Goal: Task Accomplishment & Management: Use online tool/utility

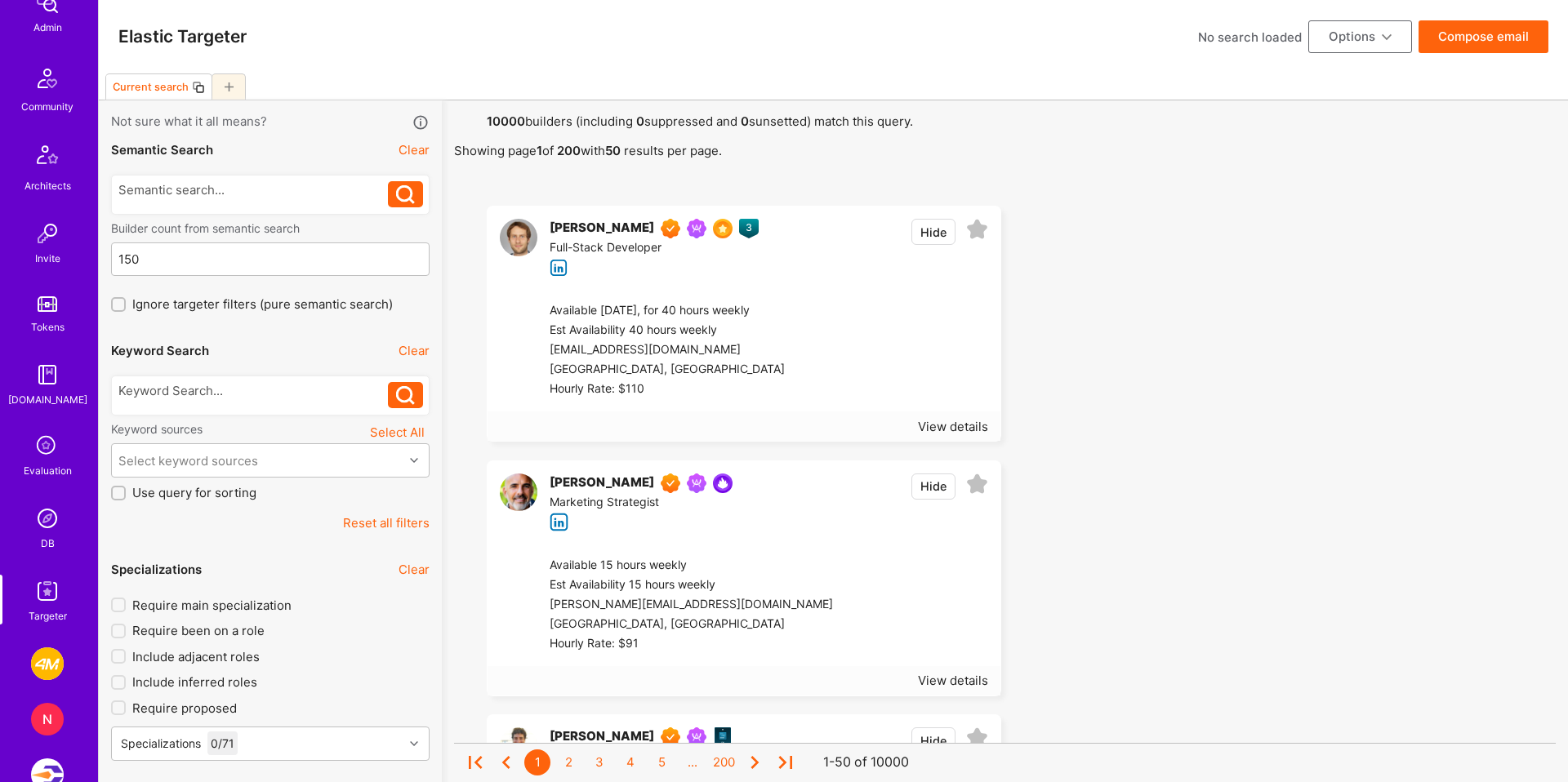
click at [228, 397] on div at bounding box center [254, 391] width 271 height 17
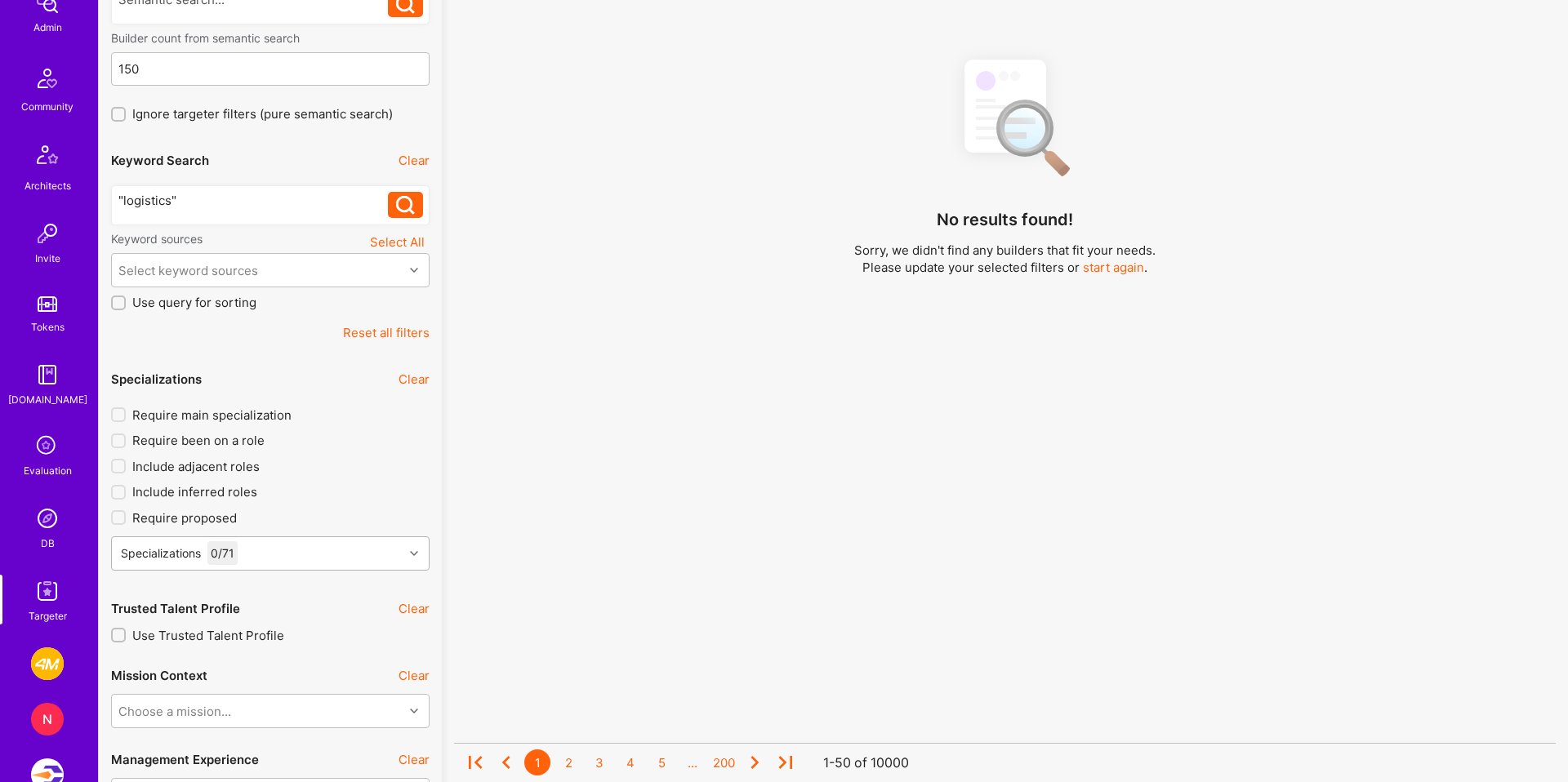
click at [291, 562] on div "Specializations 0 / 71" at bounding box center [270, 554] width 318 height 35
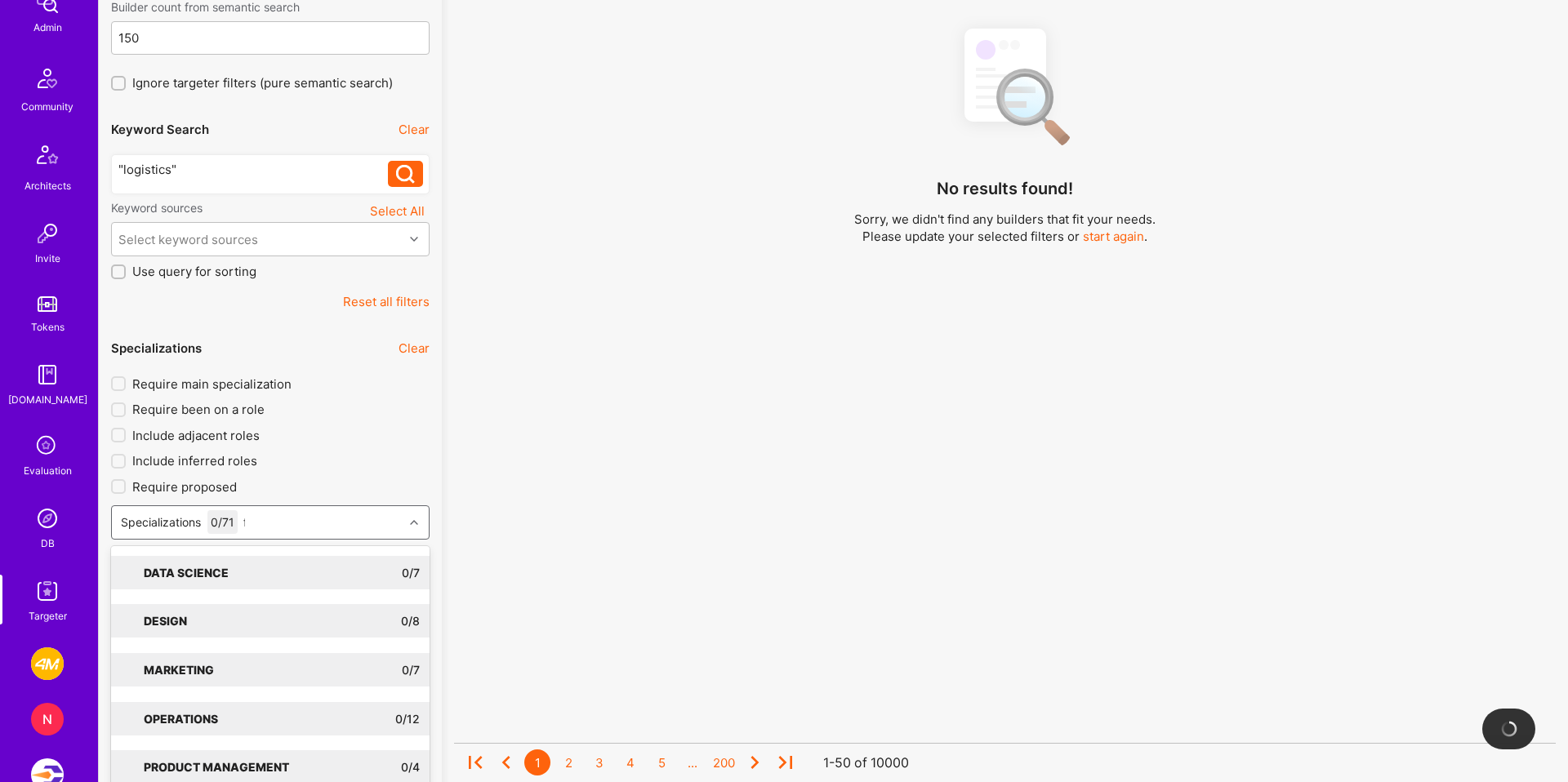
type input "fr"
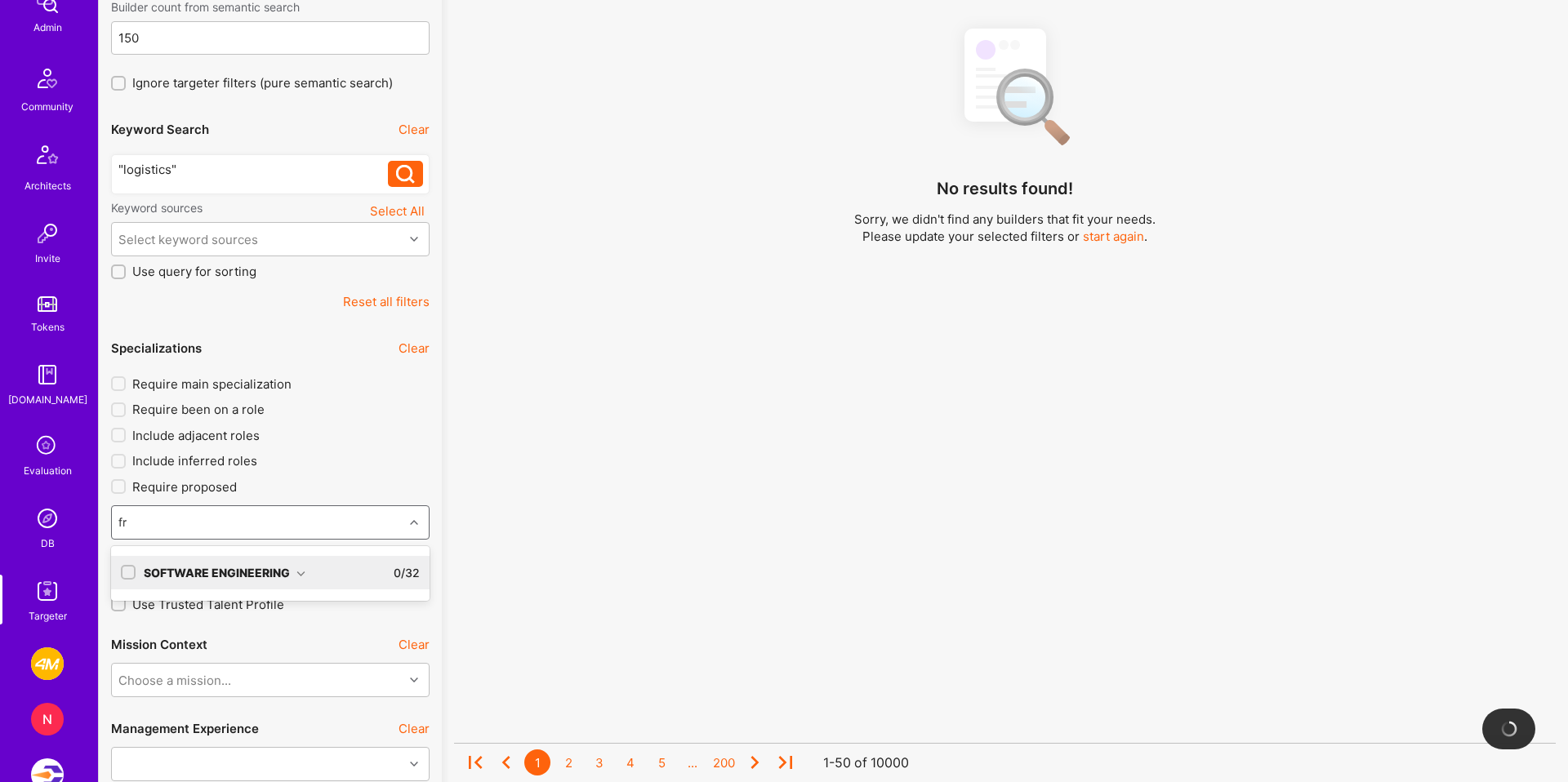
scroll to position [237, 0]
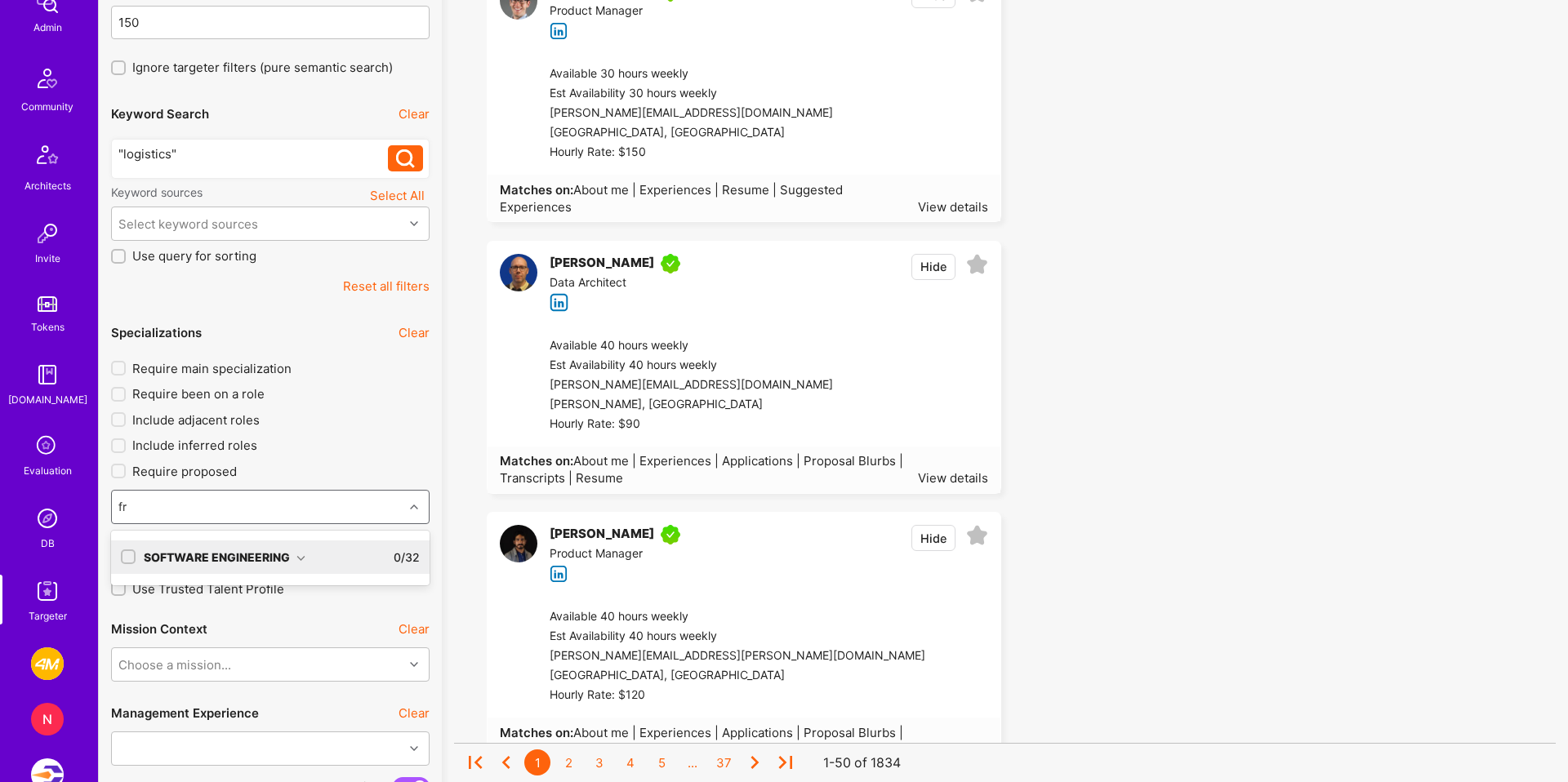
click at [304, 555] on icon at bounding box center [301, 557] width 9 height 9
click at [243, 600] on div "Front-End Developer" at bounding box center [270, 590] width 318 height 30
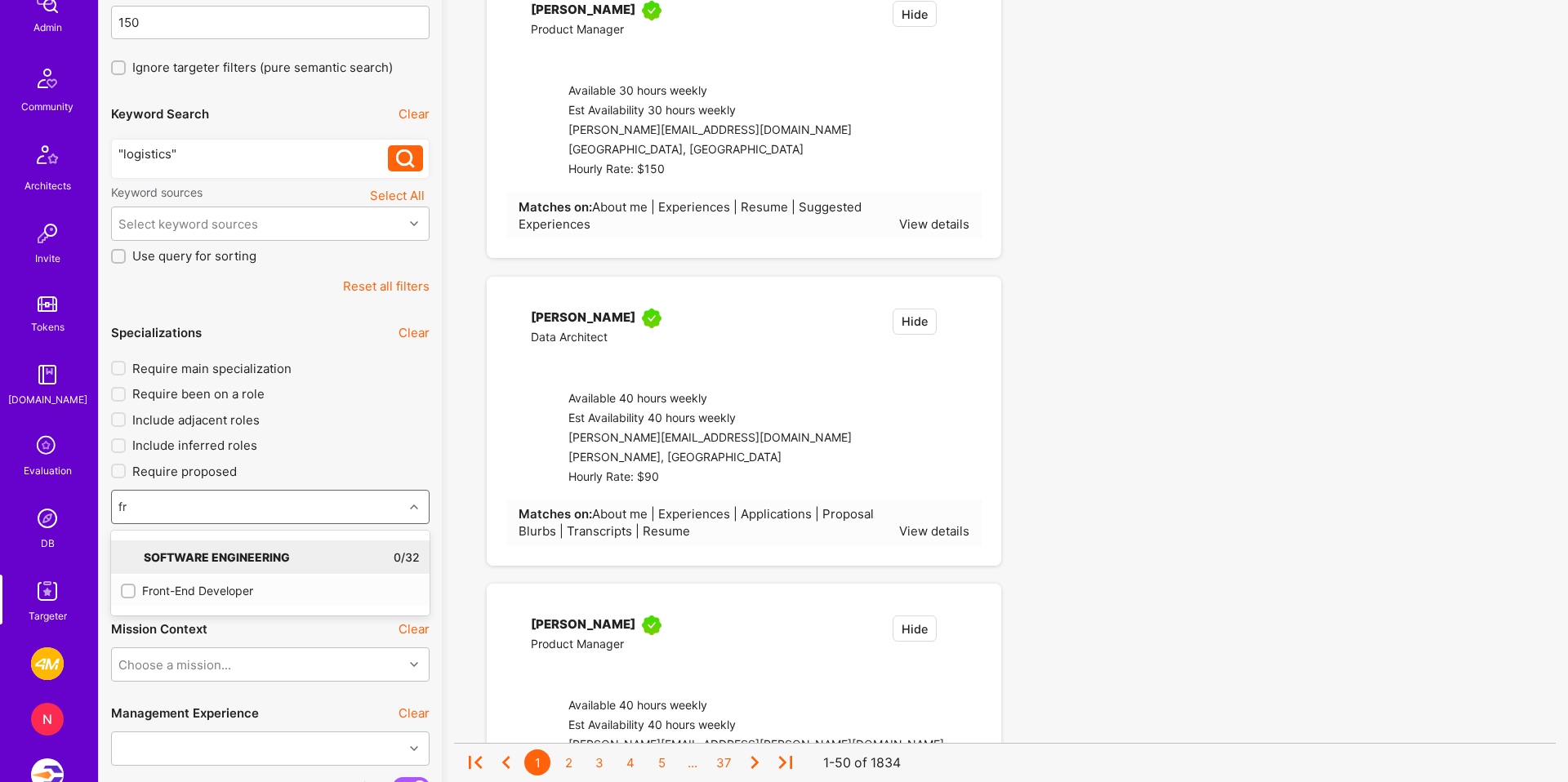
checkbox input "true"
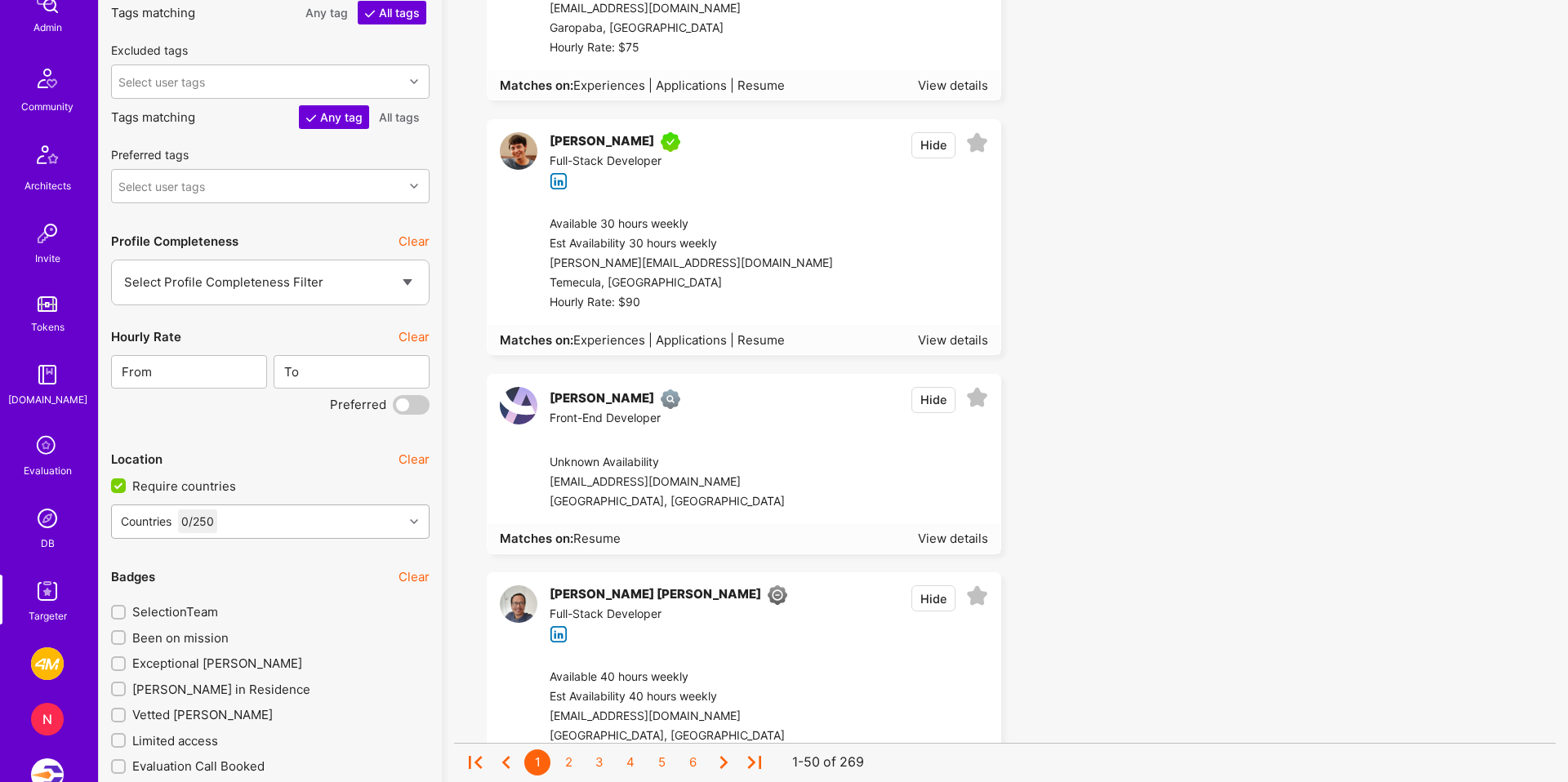
click at [275, 525] on div "Countries 0 / 250" at bounding box center [258, 522] width 291 height 33
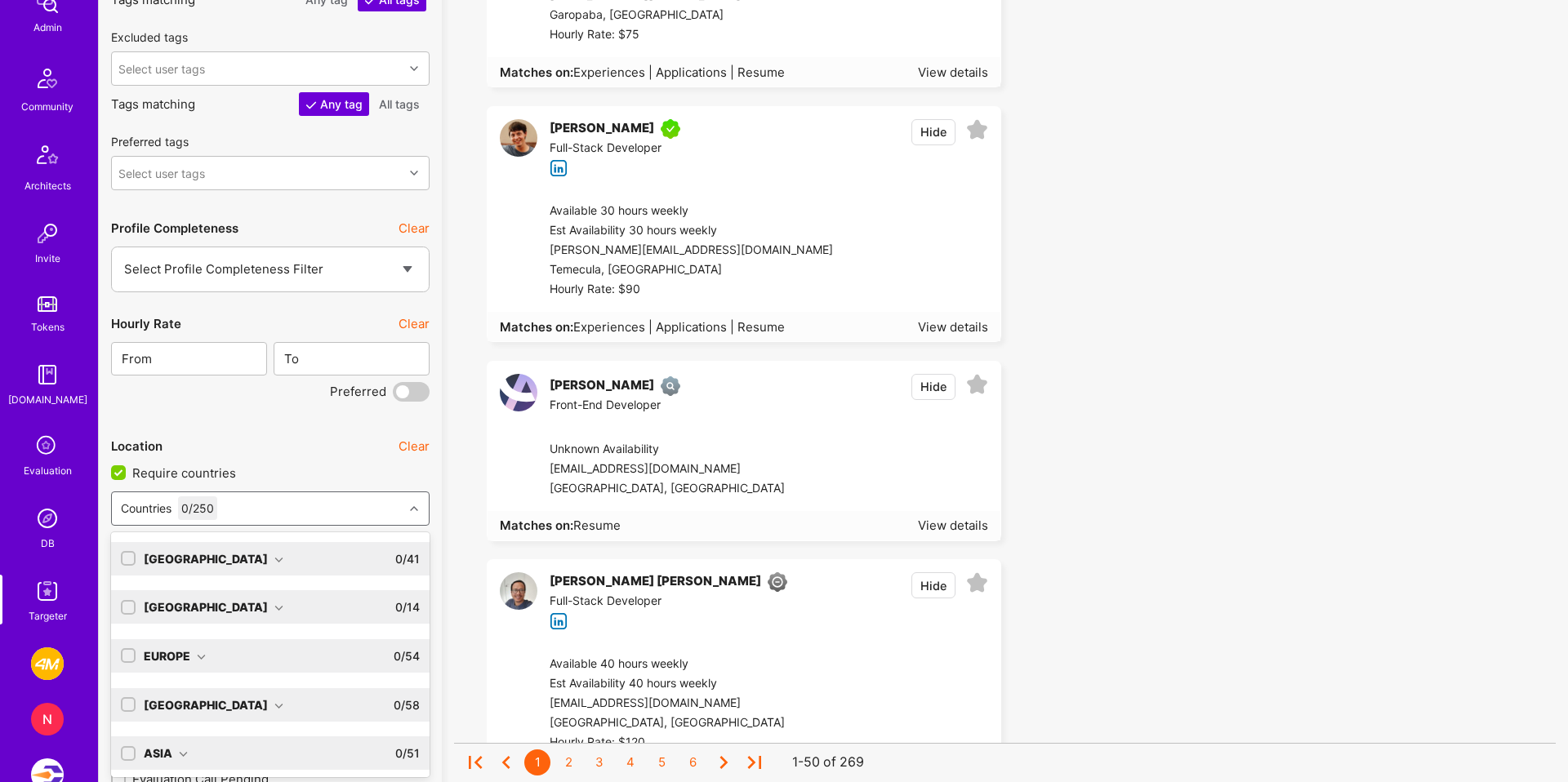
scroll to position [2327, 0]
click at [129, 548] on label at bounding box center [127, 557] width 15 height 34
click at [131, 557] on input "checkbox" at bounding box center [129, 557] width 11 height 11
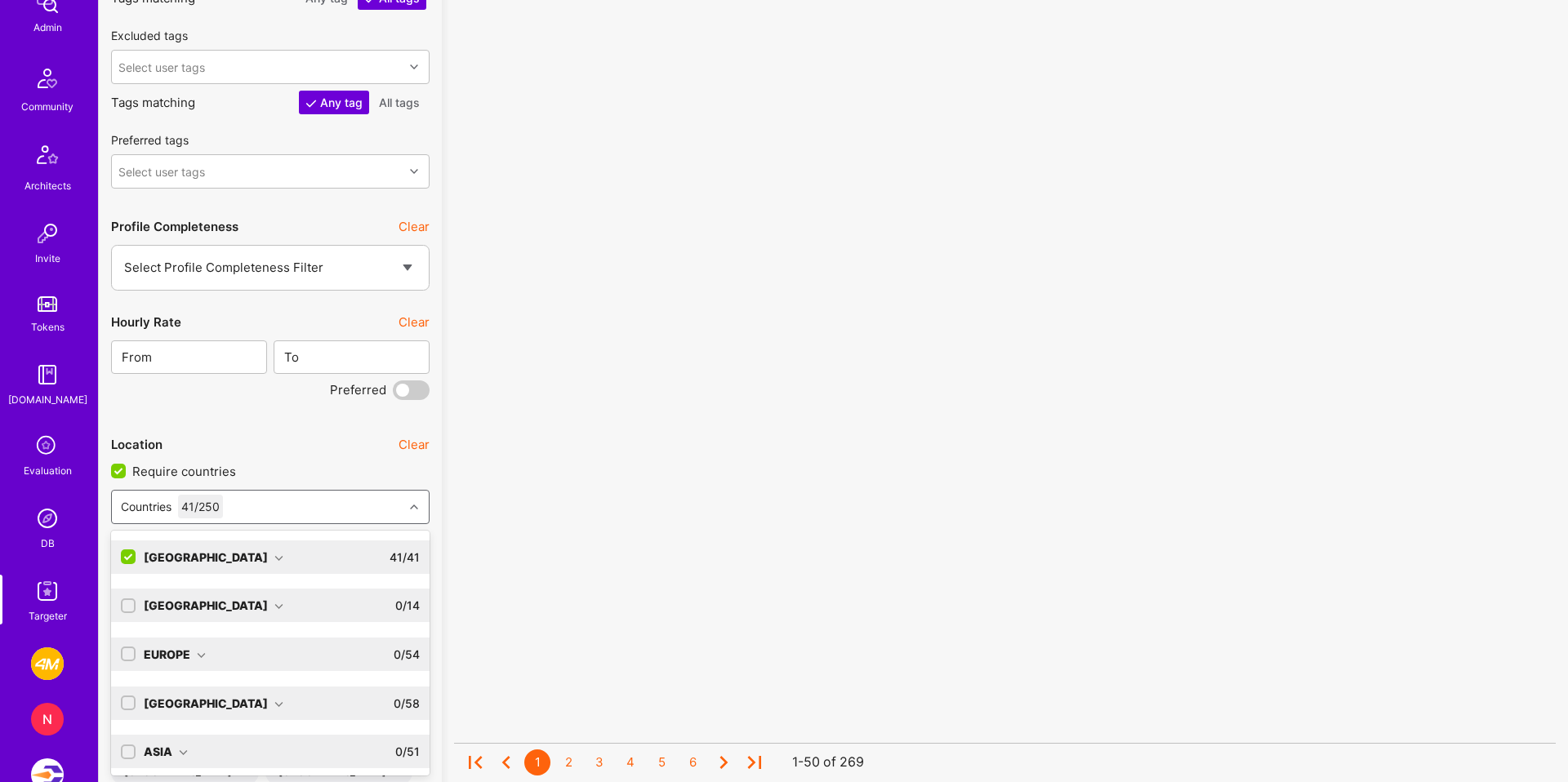
click at [125, 608] on input "checkbox" at bounding box center [129, 606] width 11 height 11
click at [461, 492] on div "No results found! Sorry, we didn't find any builders that fit your needs. Pleas…" at bounding box center [1005, 727] width 1101 height 5883
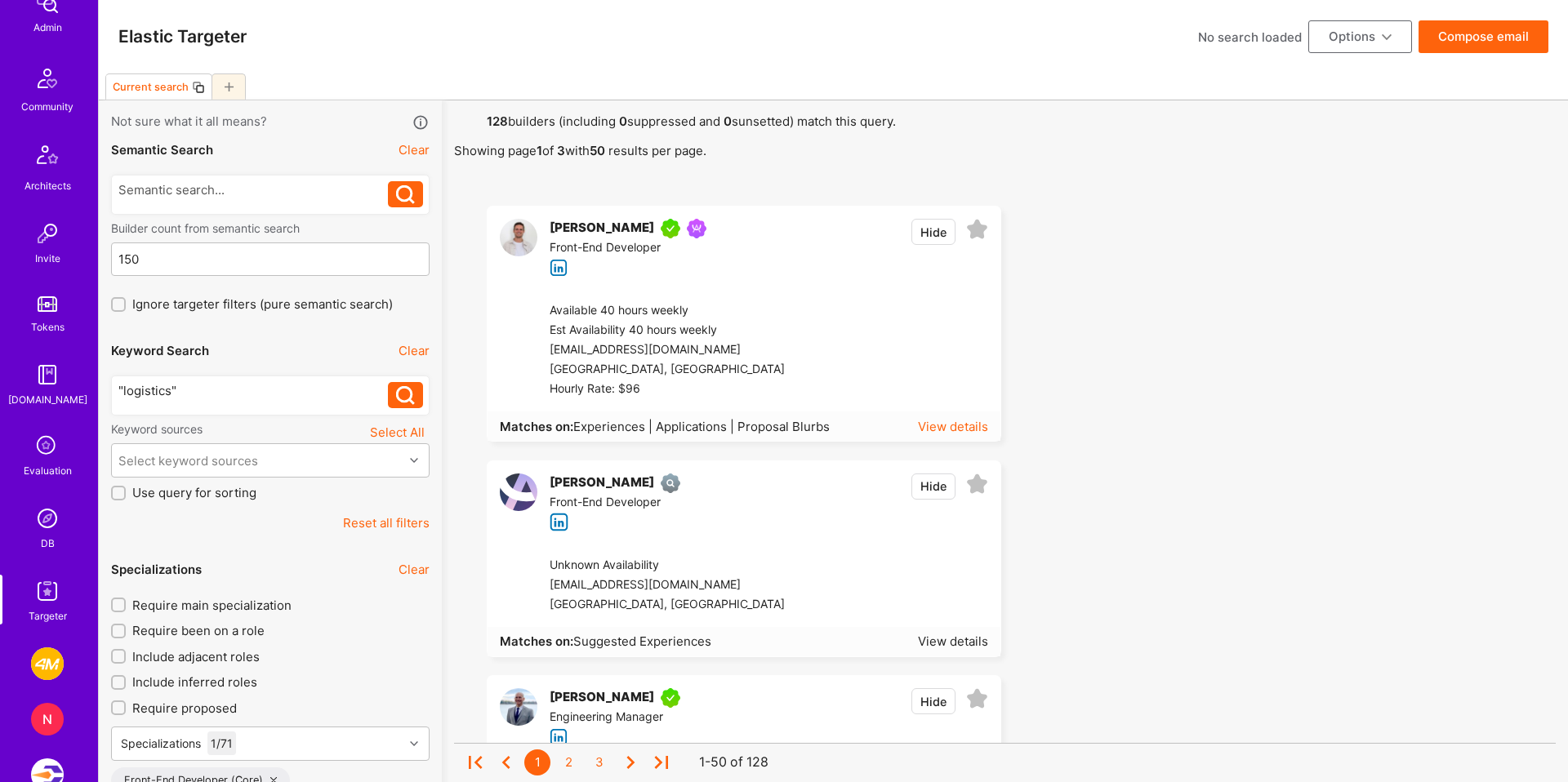
click at [961, 426] on div "View details" at bounding box center [952, 427] width 70 height 17
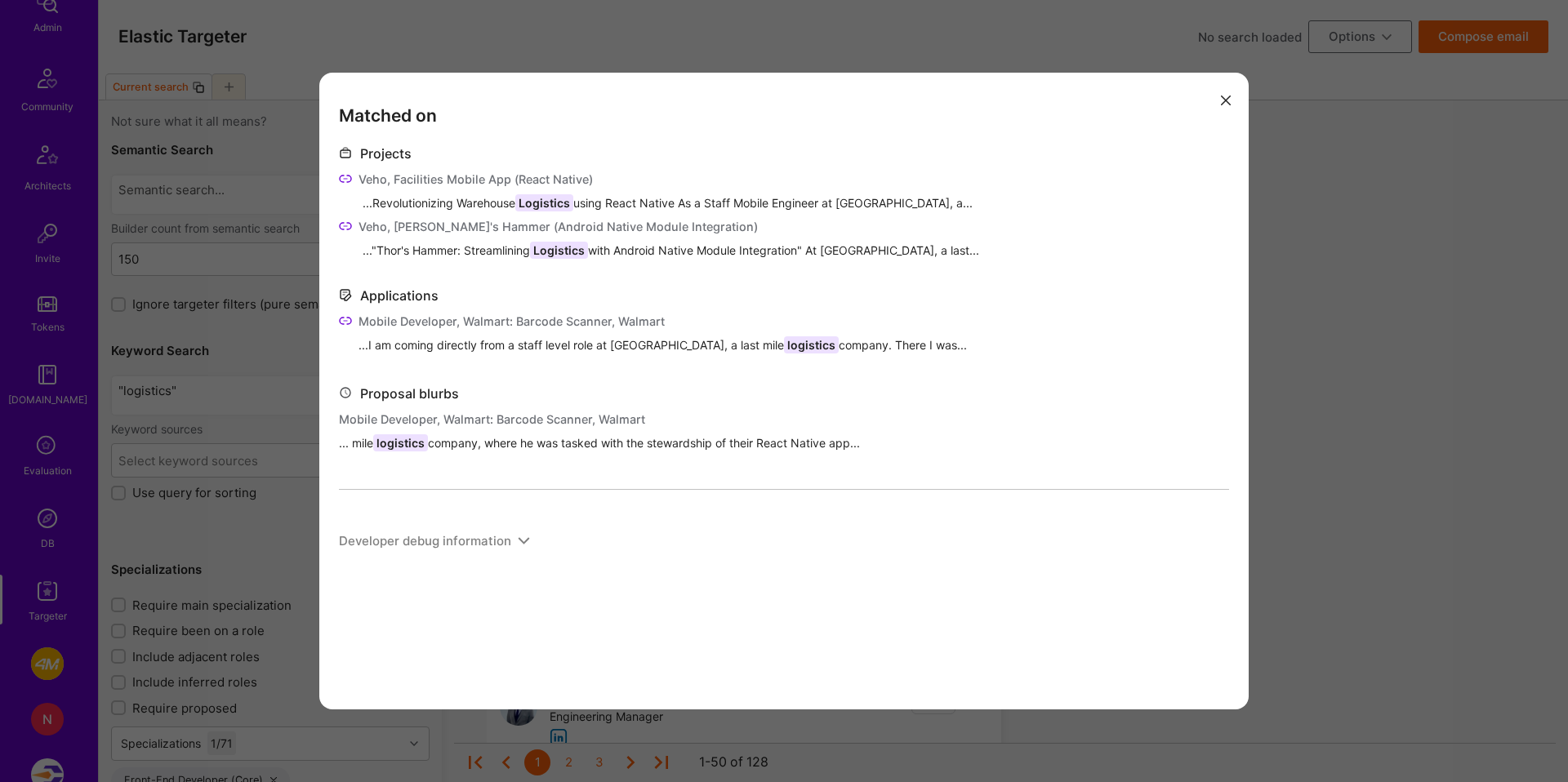
click at [440, 202] on div "...Revolutionizing Warehouse Logistics using React Native As a Staff Mobile Eng…" at bounding box center [795, 203] width 866 height 17
click at [440, 251] on div "..."Thor's Hammer: Streamlining Logistics with Android Native Module Integratio…" at bounding box center [795, 251] width 866 height 17
click at [1256, 393] on div "Matched on Projects Veho, Facilities Mobile App (React Native) ...Revolutionizi…" at bounding box center [784, 391] width 1568 height 782
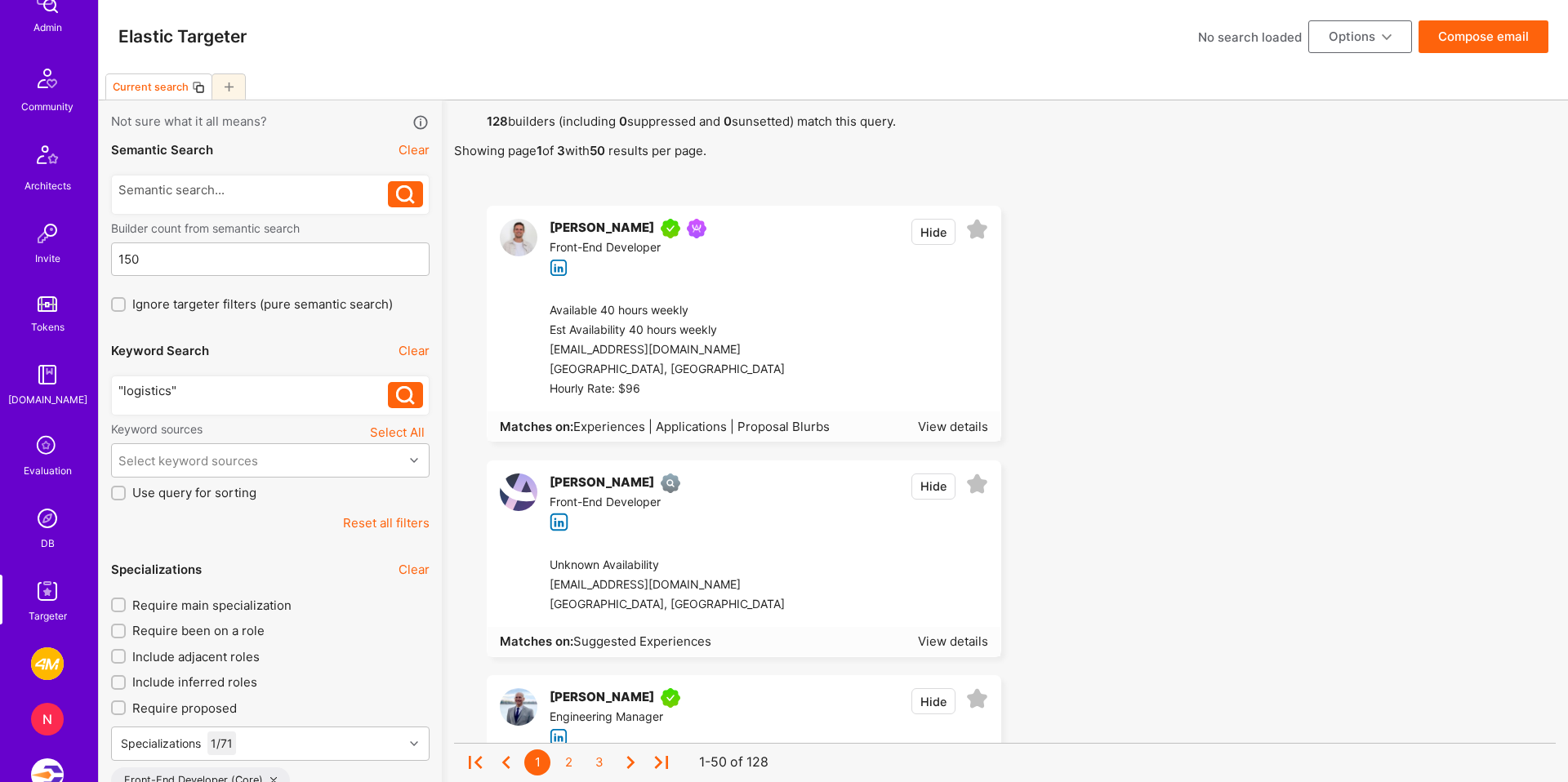
click at [788, 389] on div at bounding box center [886, 349] width 203 height 98
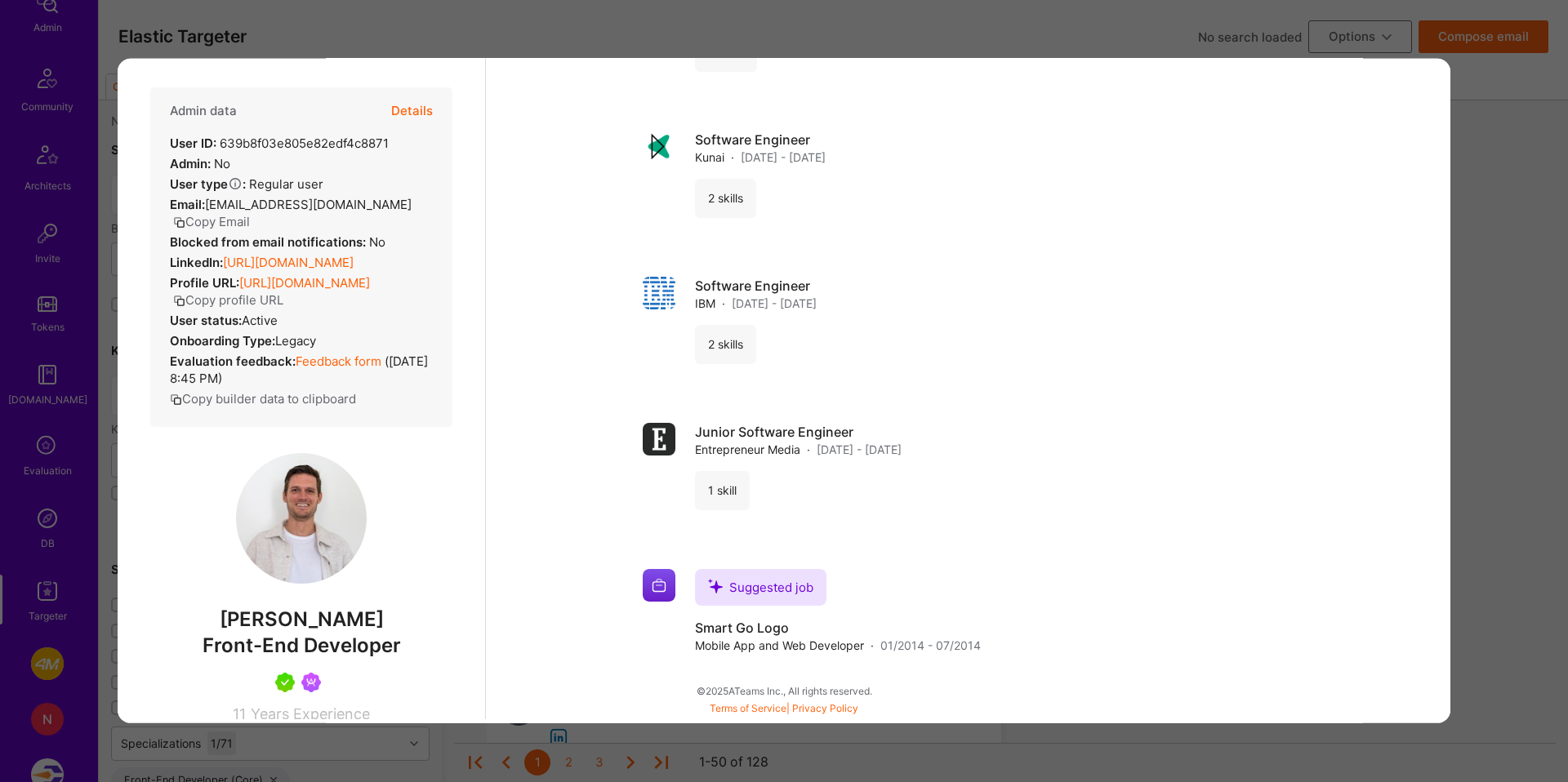
click at [398, 114] on button "Details" at bounding box center [412, 110] width 42 height 48
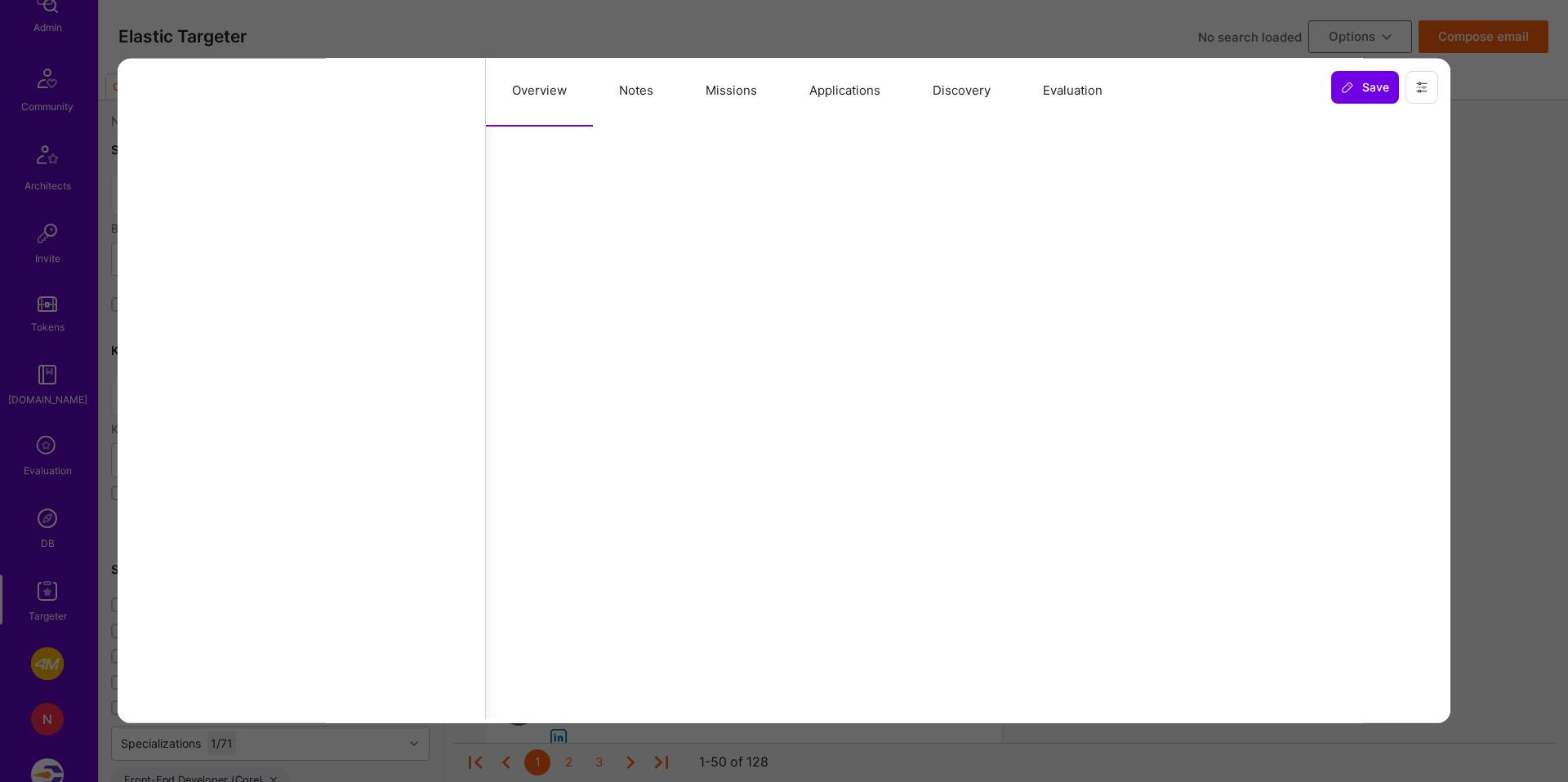
select select "Right Now"
select select "5"
select select "7"
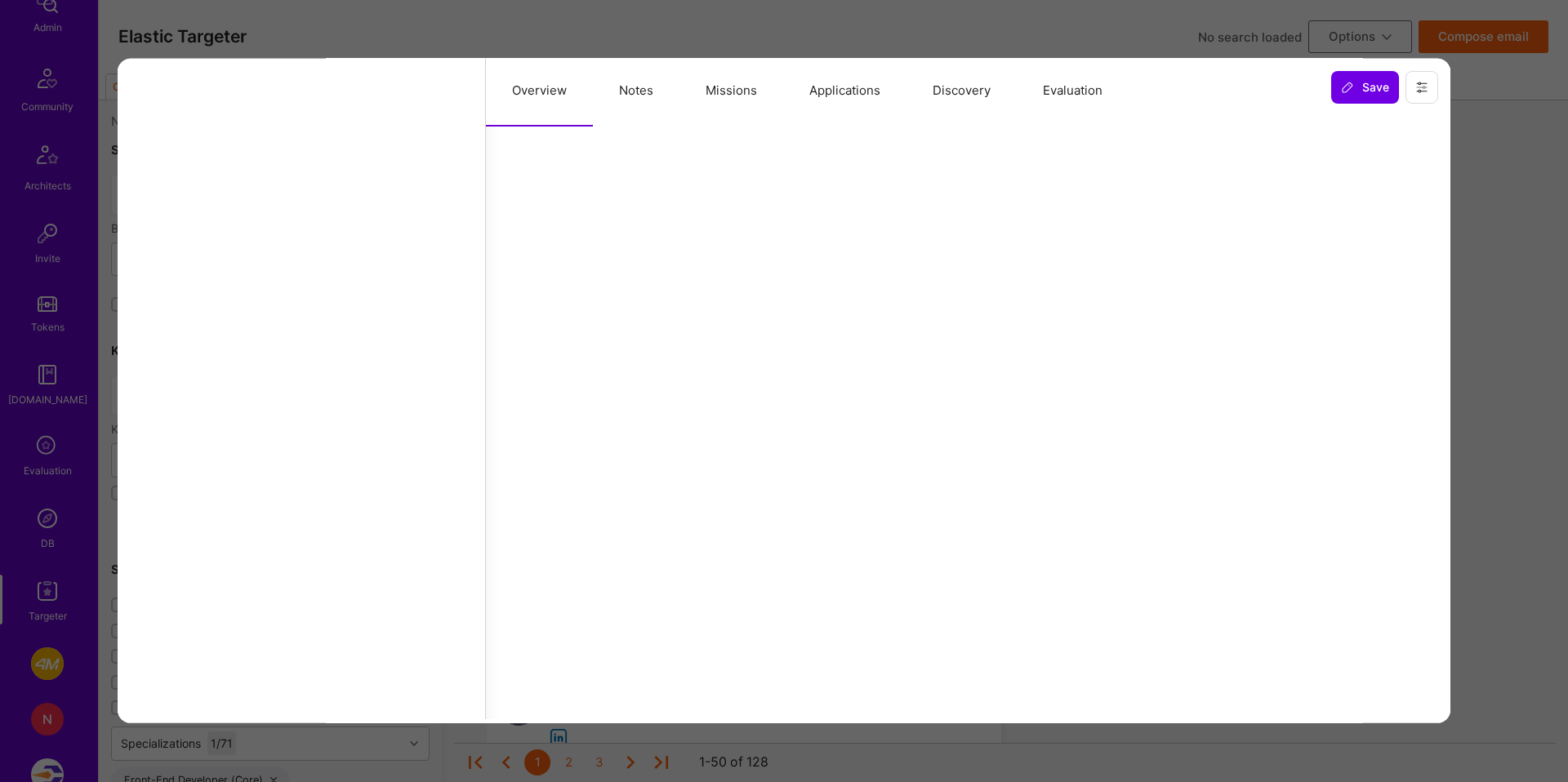
select select "US"
click at [628, 90] on button "Notes" at bounding box center [637, 89] width 87 height 72
type textarea "x"
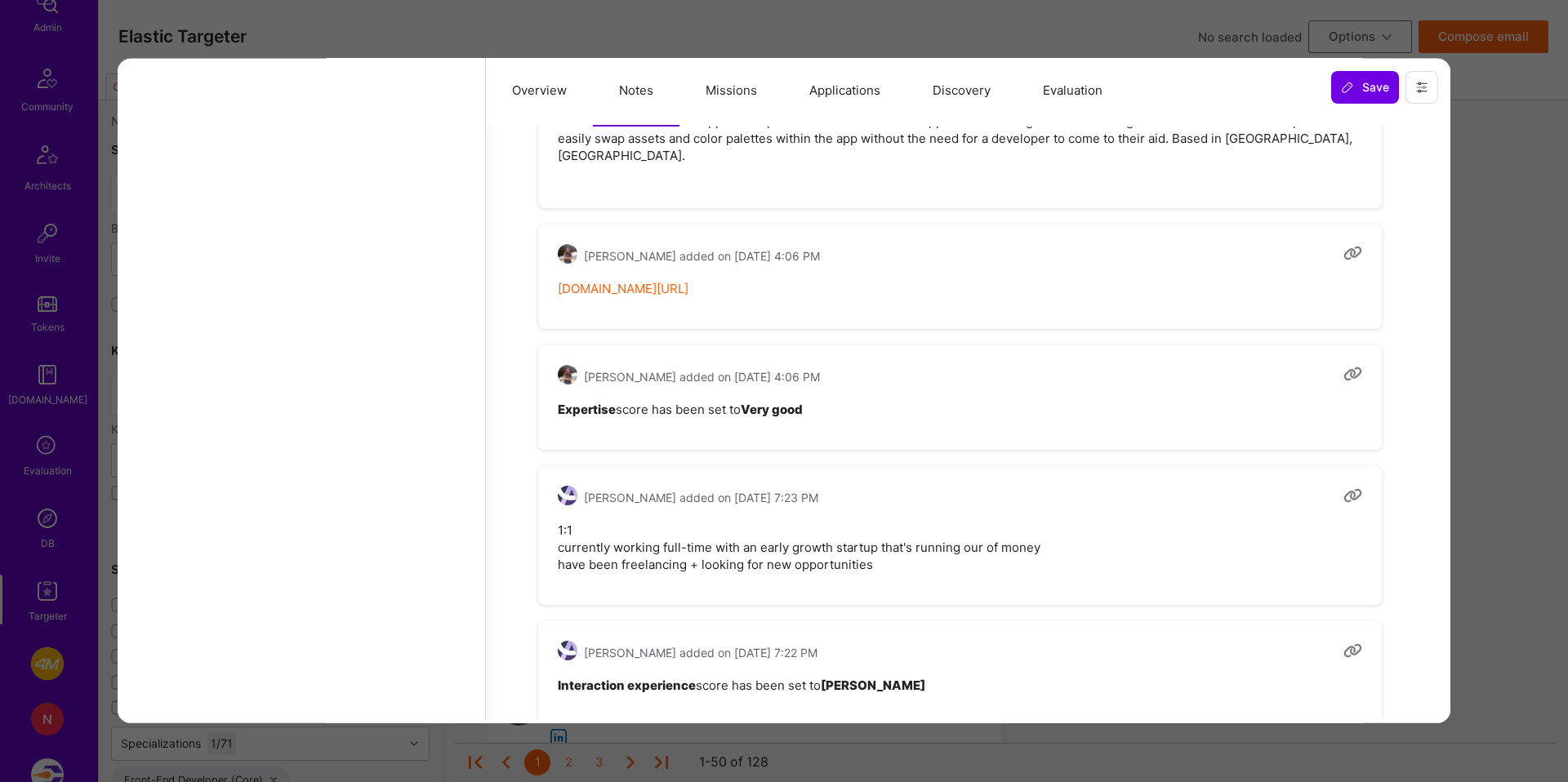
click at [715, 95] on button "Missions" at bounding box center [731, 89] width 104 height 72
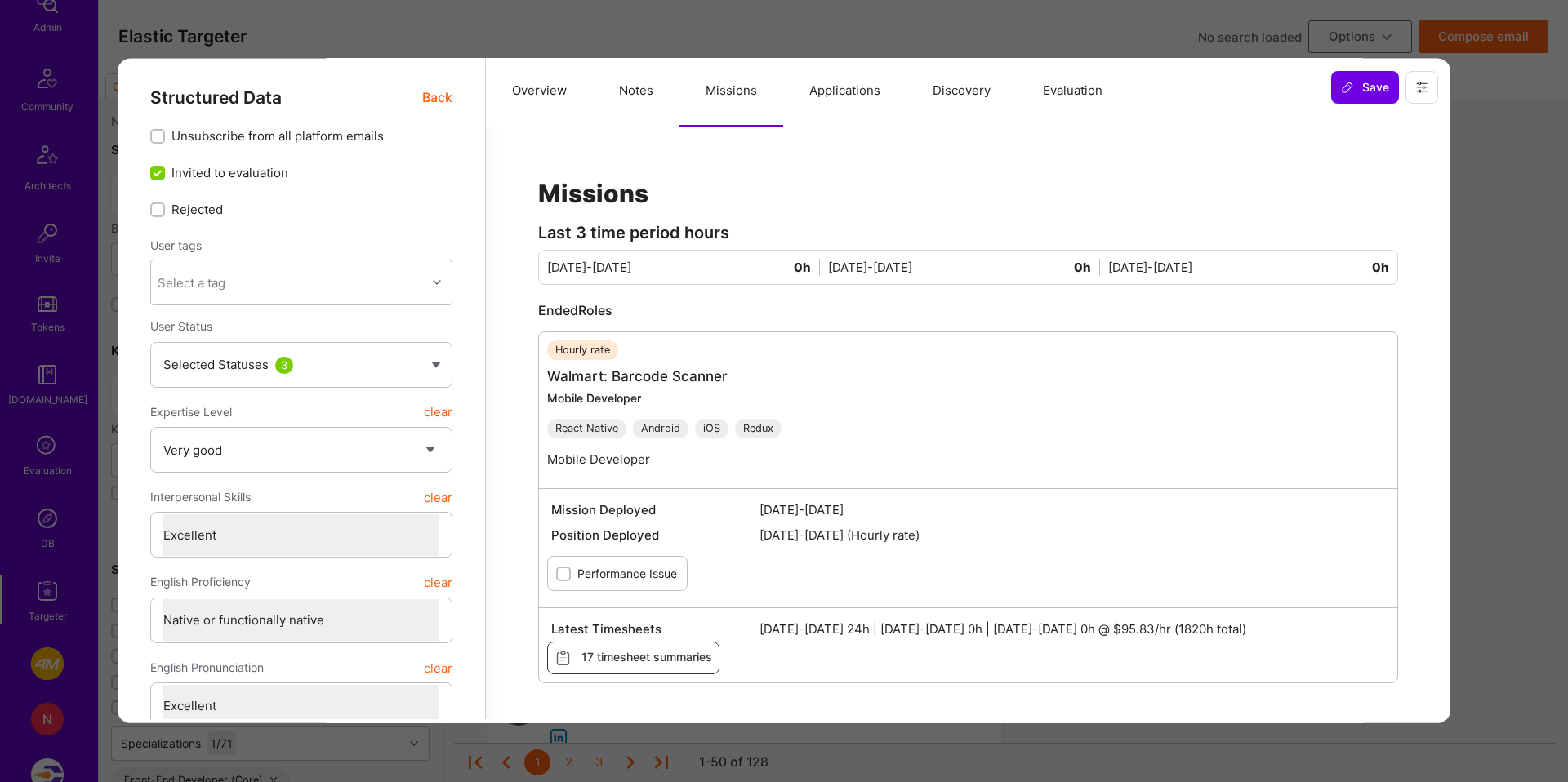
click at [566, 98] on button "Overview" at bounding box center [539, 89] width 107 height 72
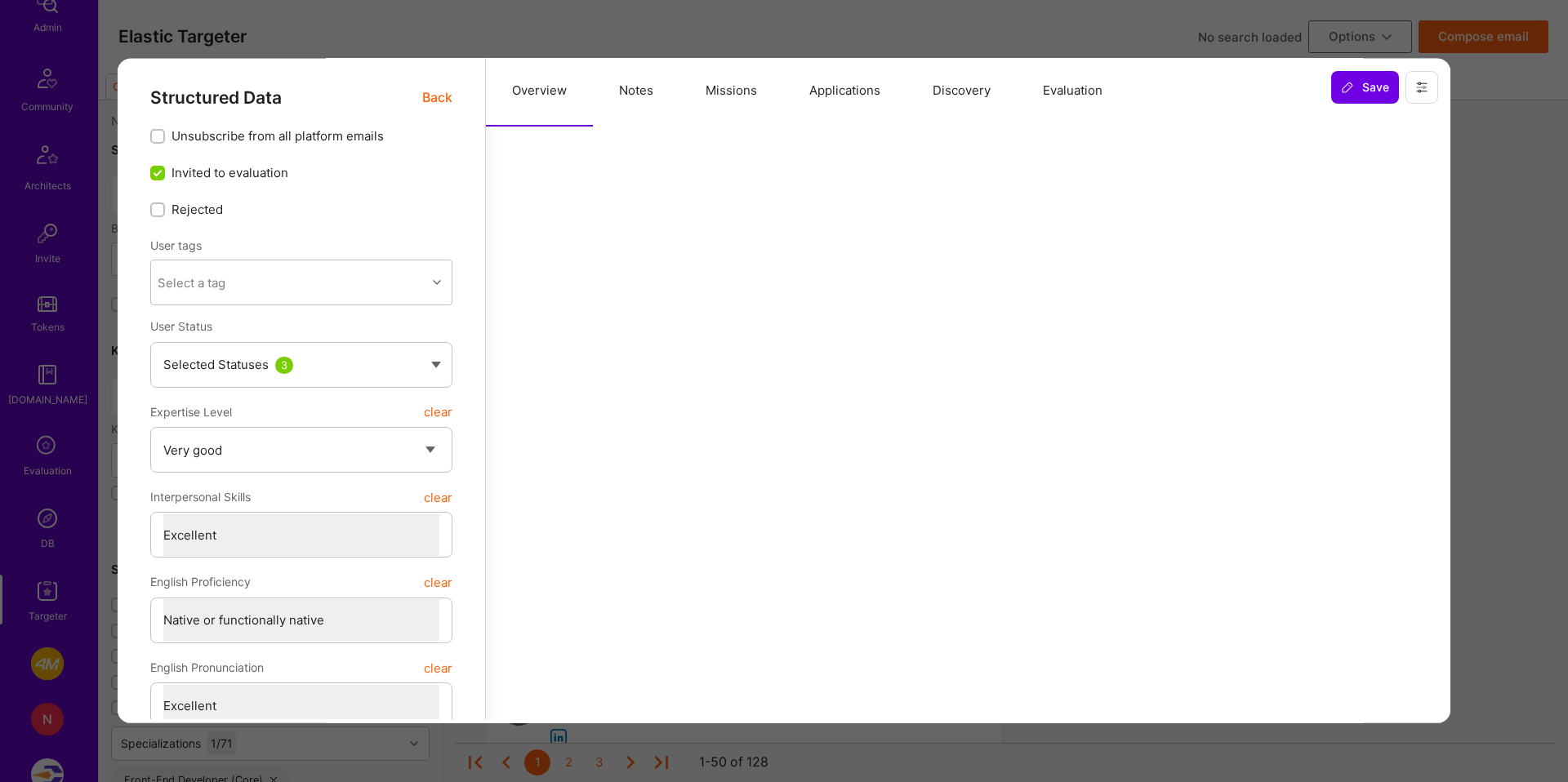
click at [441, 103] on span "Back" at bounding box center [437, 97] width 30 height 21
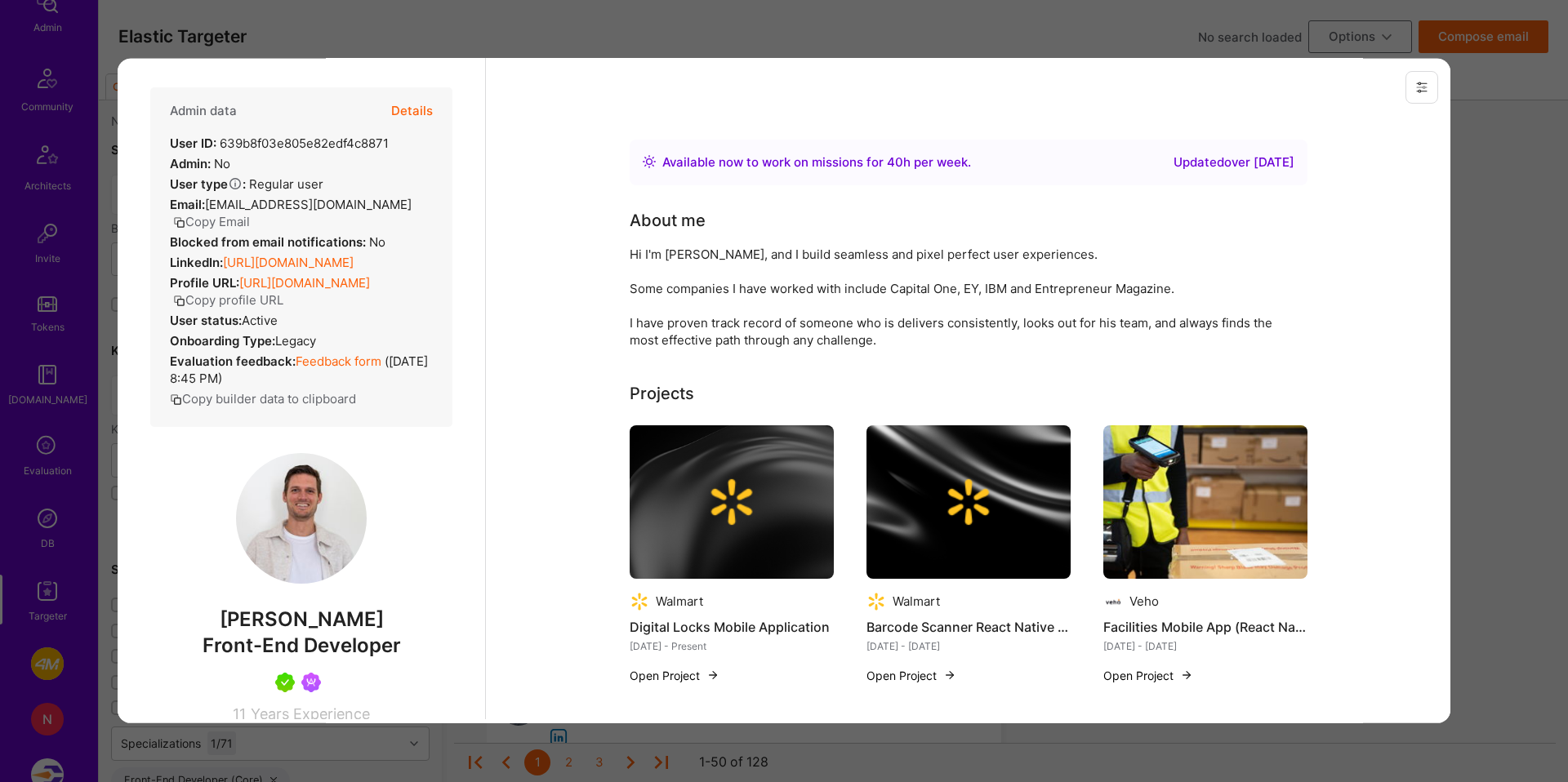
click at [239, 286] on link "[URL][DOMAIN_NAME]" at bounding box center [304, 282] width 131 height 16
click at [473, 173] on div "Admin data Details User ID: 639b8f03e805e82edf4c8871 Admin: No User type Regula…" at bounding box center [302, 386] width 368 height 664
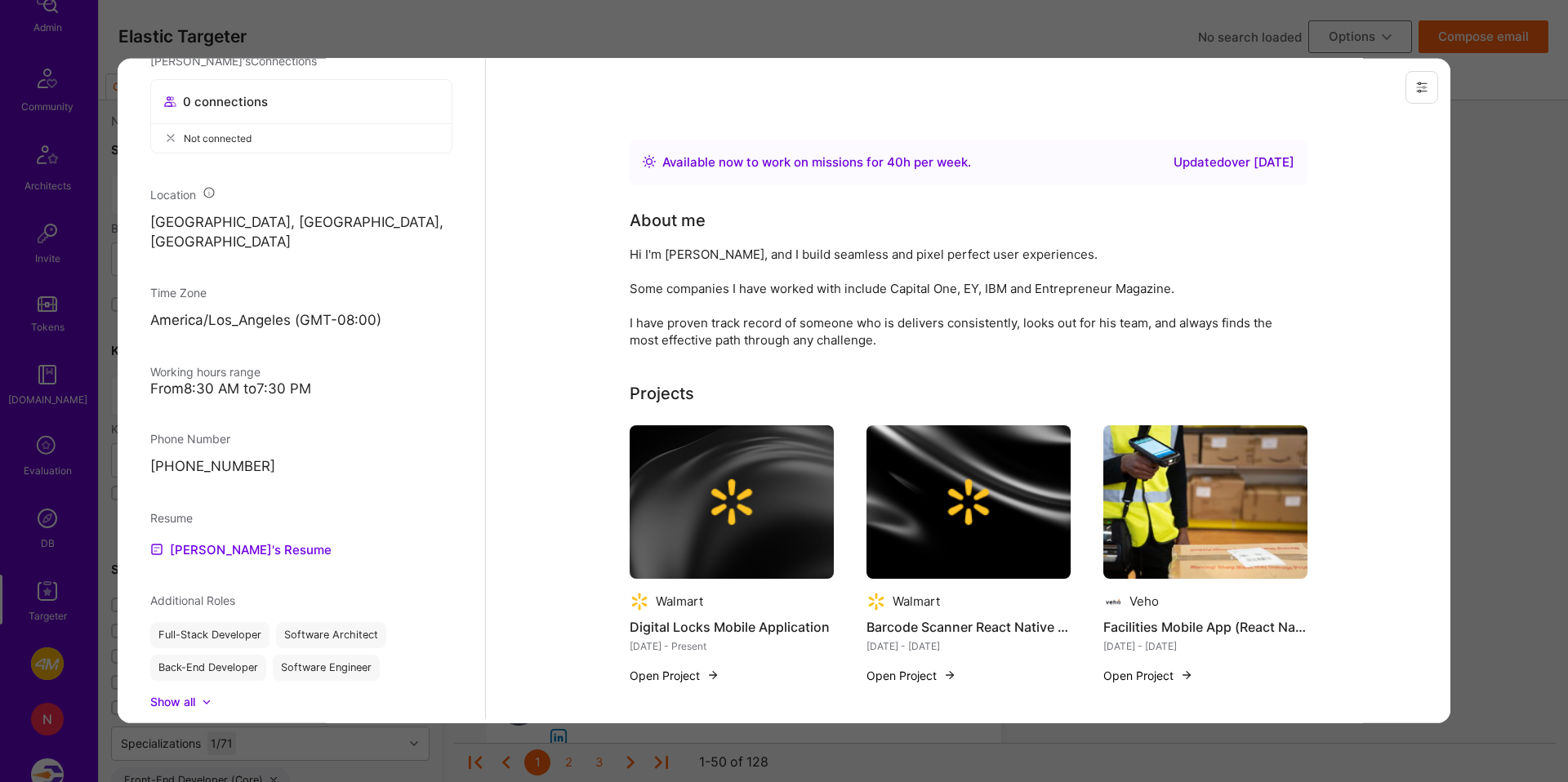
scroll to position [773, 0]
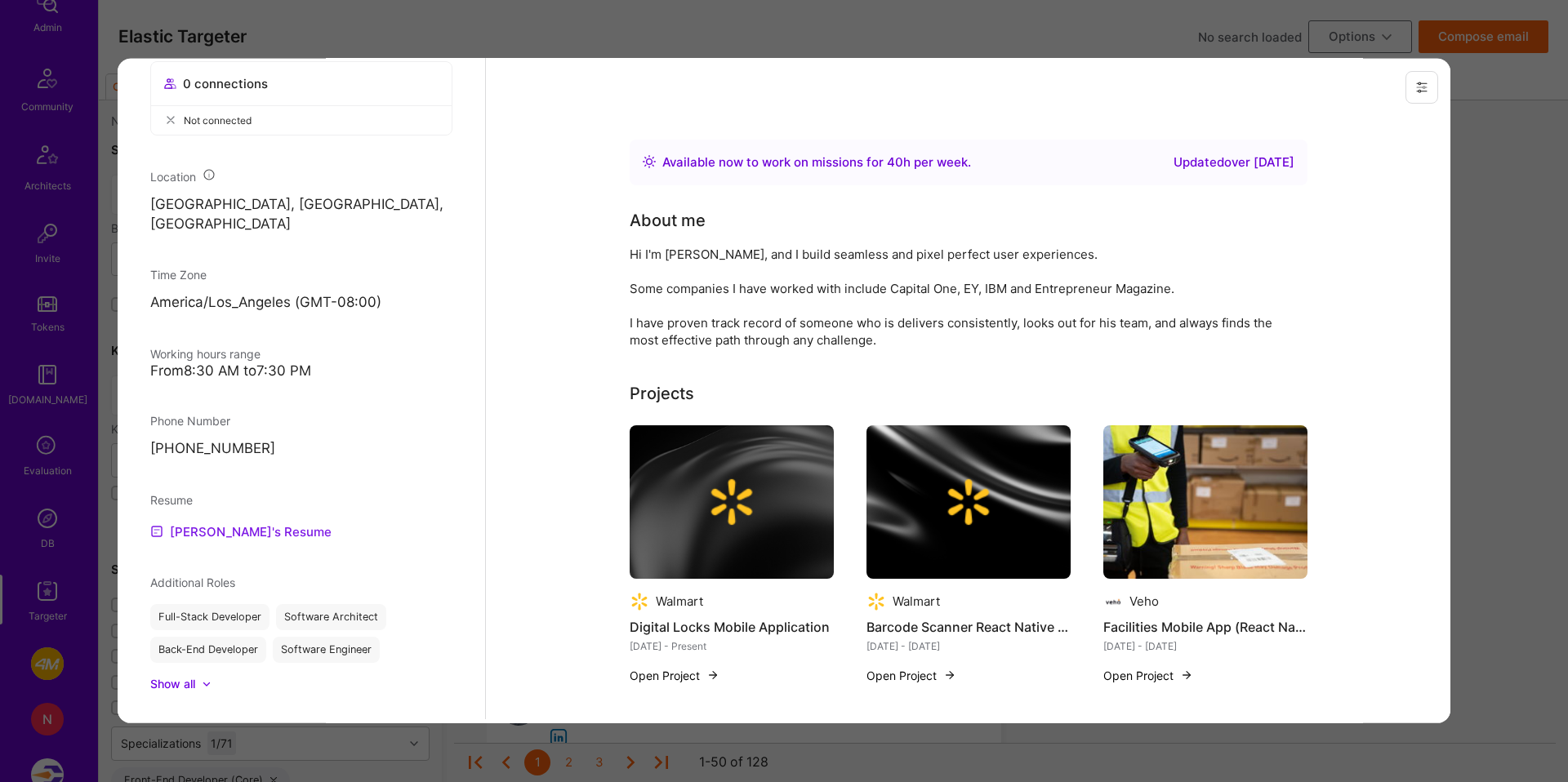
click at [221, 521] on link "[PERSON_NAME]'s Resume" at bounding box center [240, 531] width 181 height 20
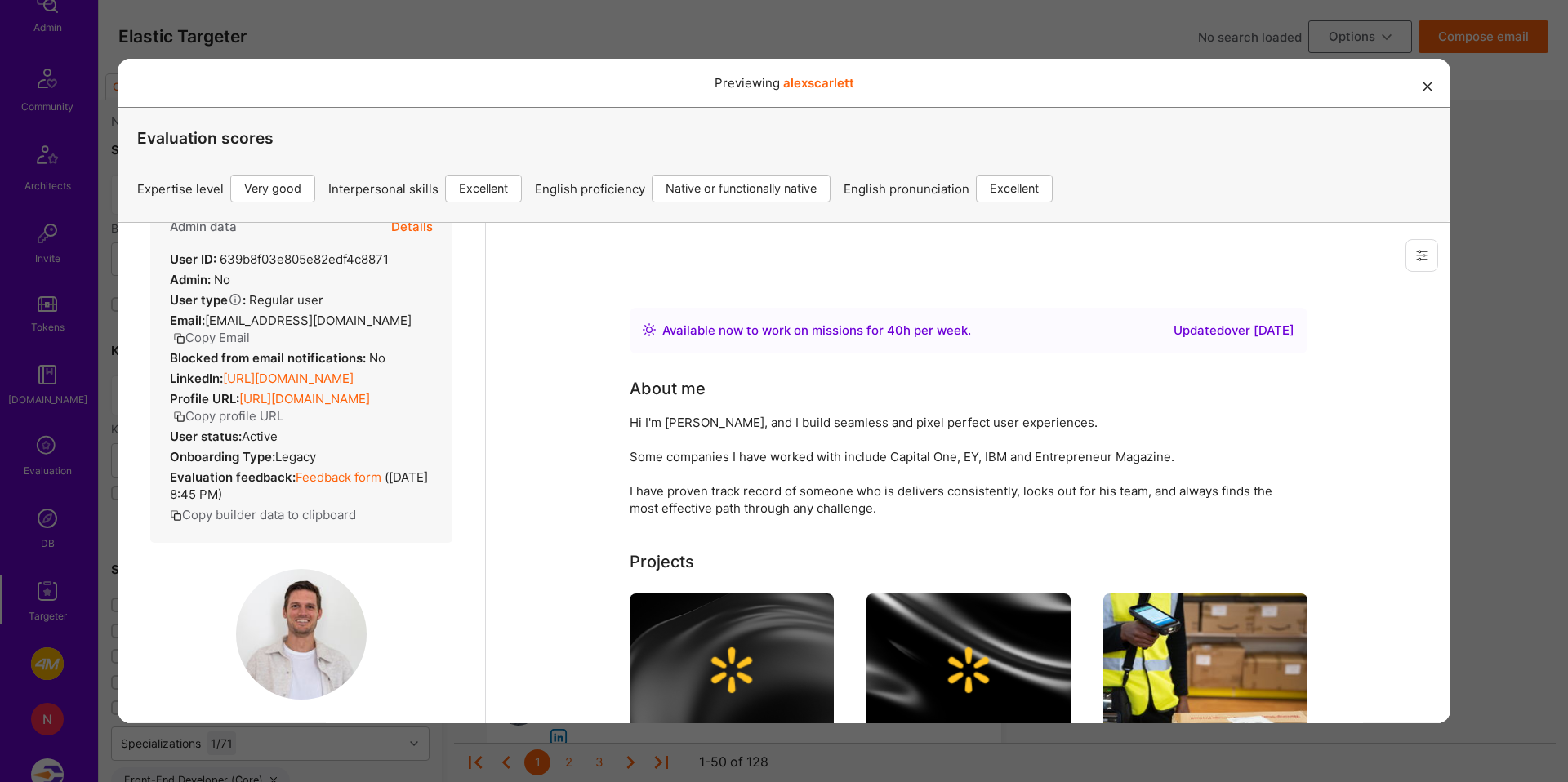
scroll to position [54, 0]
click at [590, 59] on div "Previewing [PERSON_NAME]" at bounding box center [784, 83] width 1333 height 49
click at [593, 42] on div "Previewing [PERSON_NAME] Evaluation scores Expertise level Very good Interperso…" at bounding box center [784, 391] width 1568 height 782
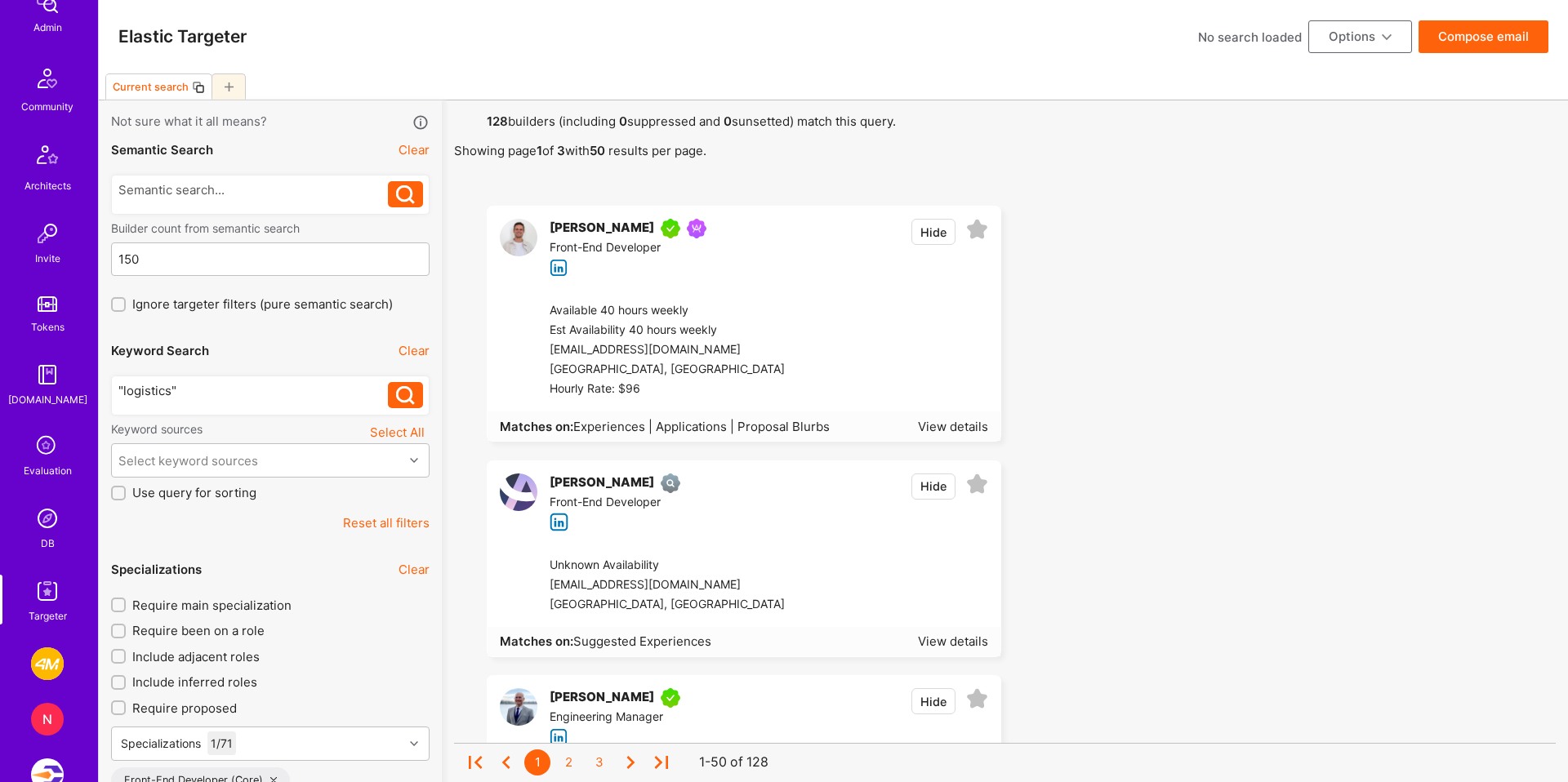
click at [985, 232] on icon at bounding box center [977, 229] width 22 height 22
click at [1375, 45] on button "Options" at bounding box center [1360, 37] width 104 height 33
click at [1330, 129] on button "Create team proposal" at bounding box center [1337, 115] width 149 height 42
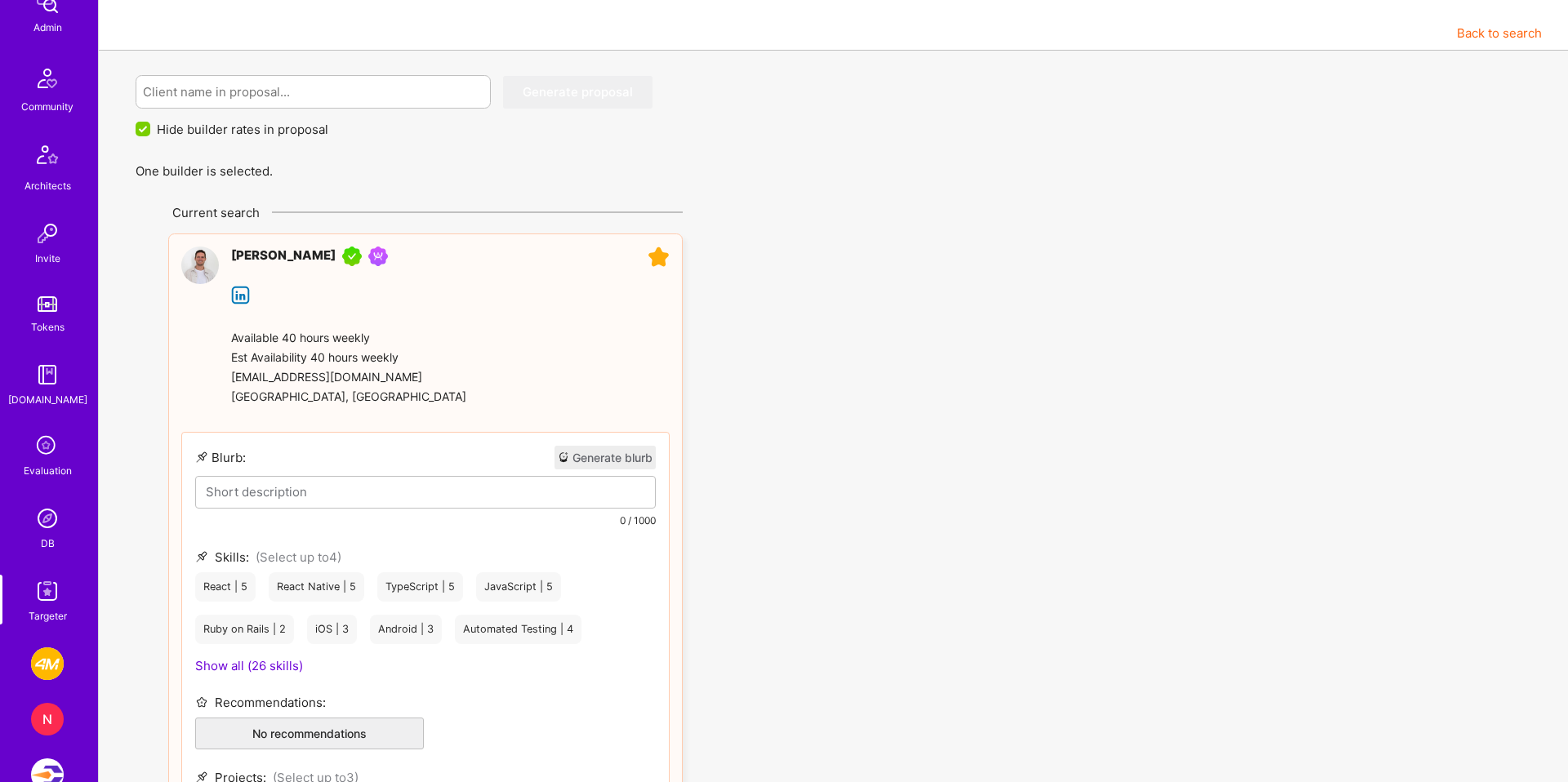
scroll to position [77, 0]
click at [271, 498] on p at bounding box center [425, 491] width 440 height 17
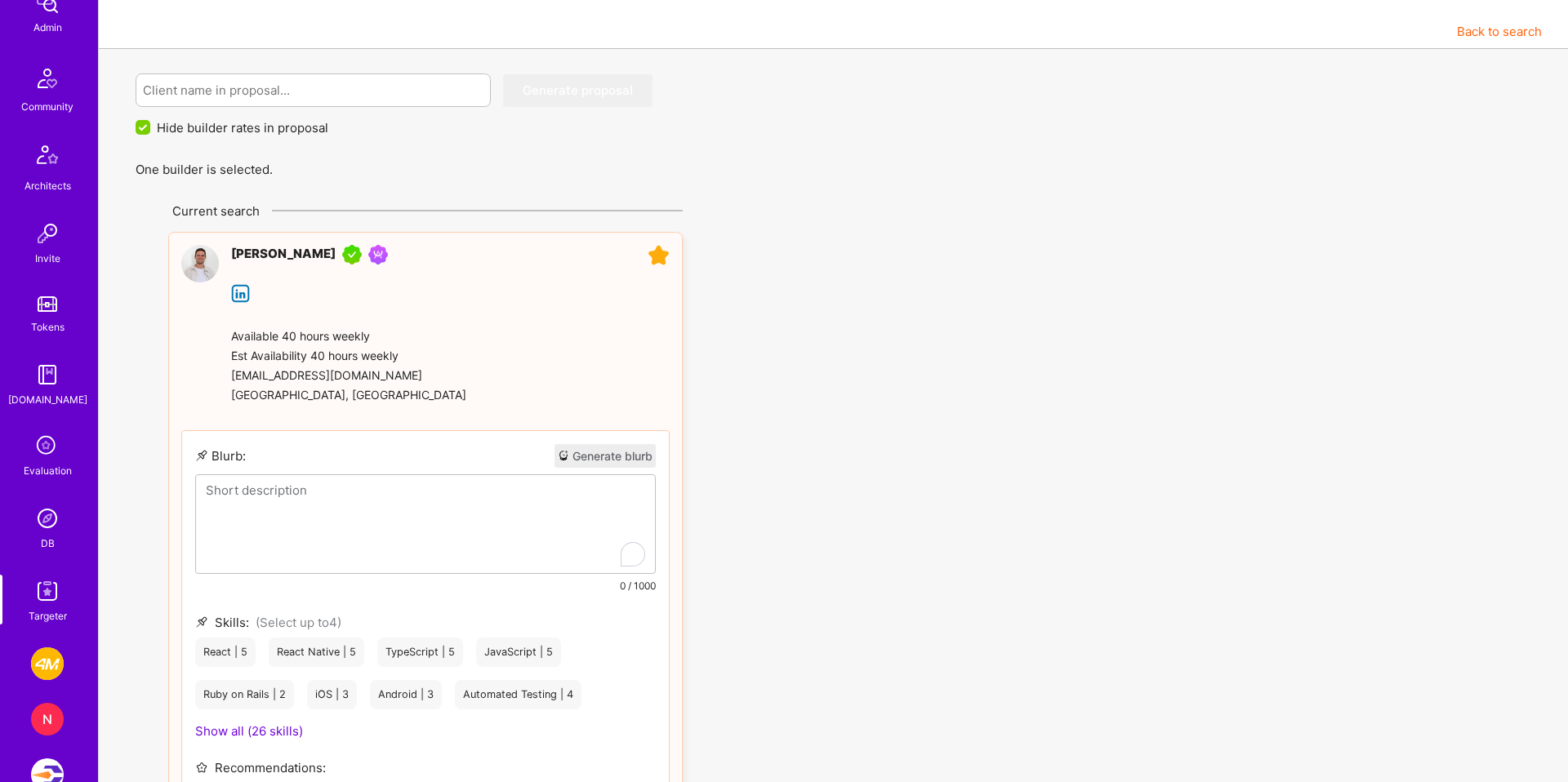
click at [267, 499] on div "To enrich screen reader interactions, please activate Accessibility in Grammarl…" at bounding box center [425, 524] width 459 height 98
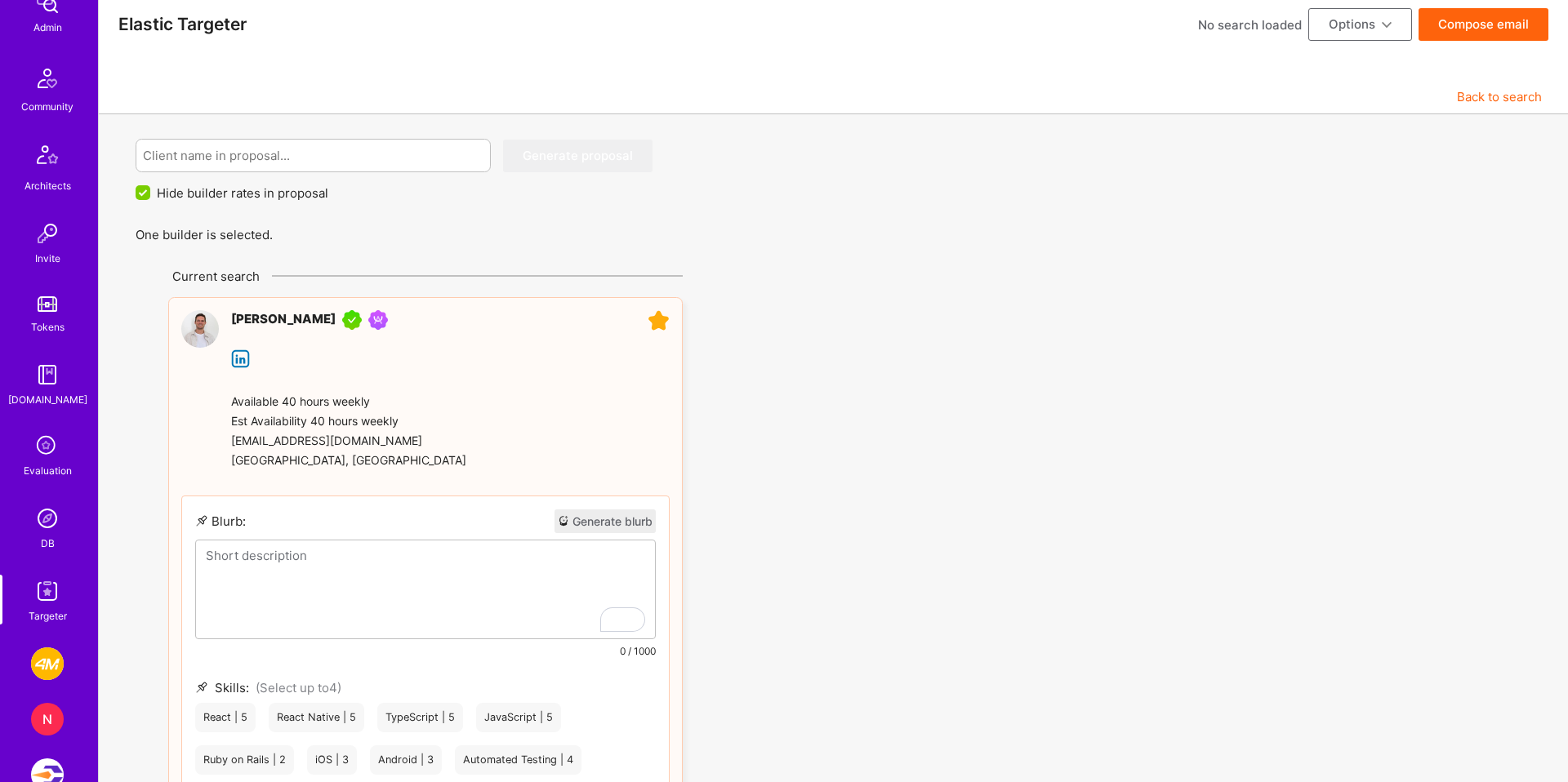
scroll to position [0, 0]
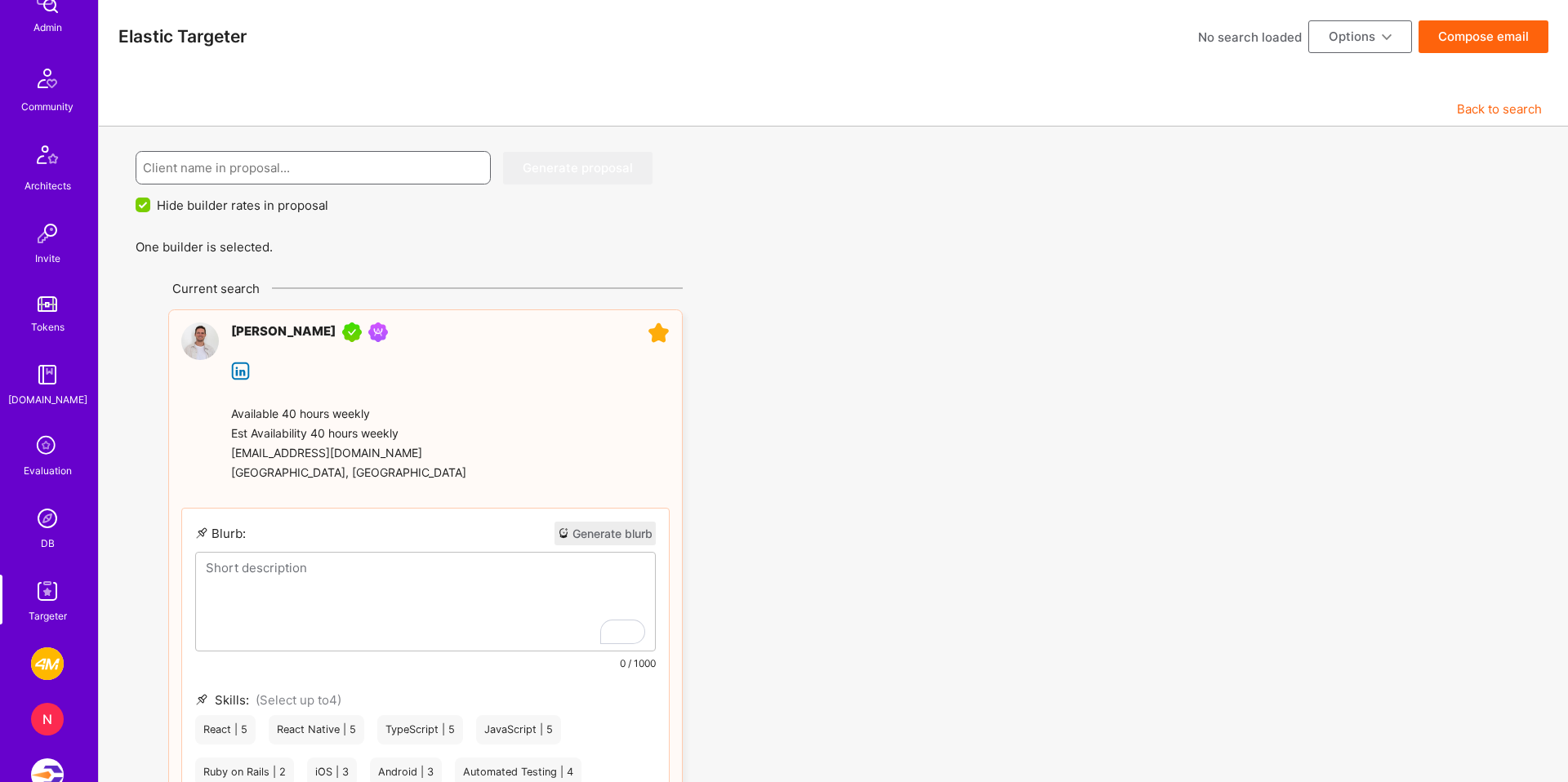
click at [295, 176] on input at bounding box center [314, 167] width 342 height 42
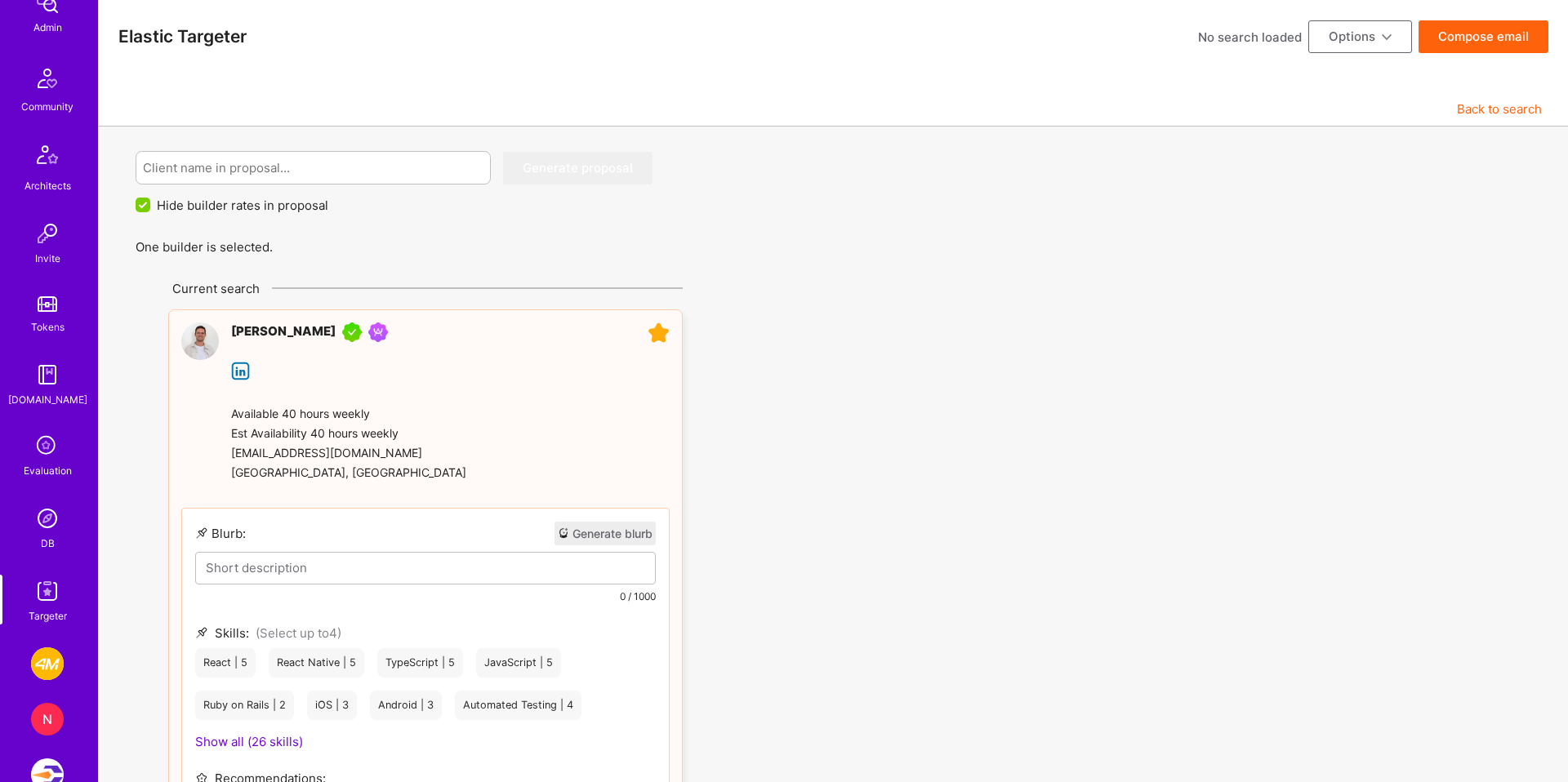
click at [1480, 104] on button "Back to search" at bounding box center [1499, 109] width 85 height 17
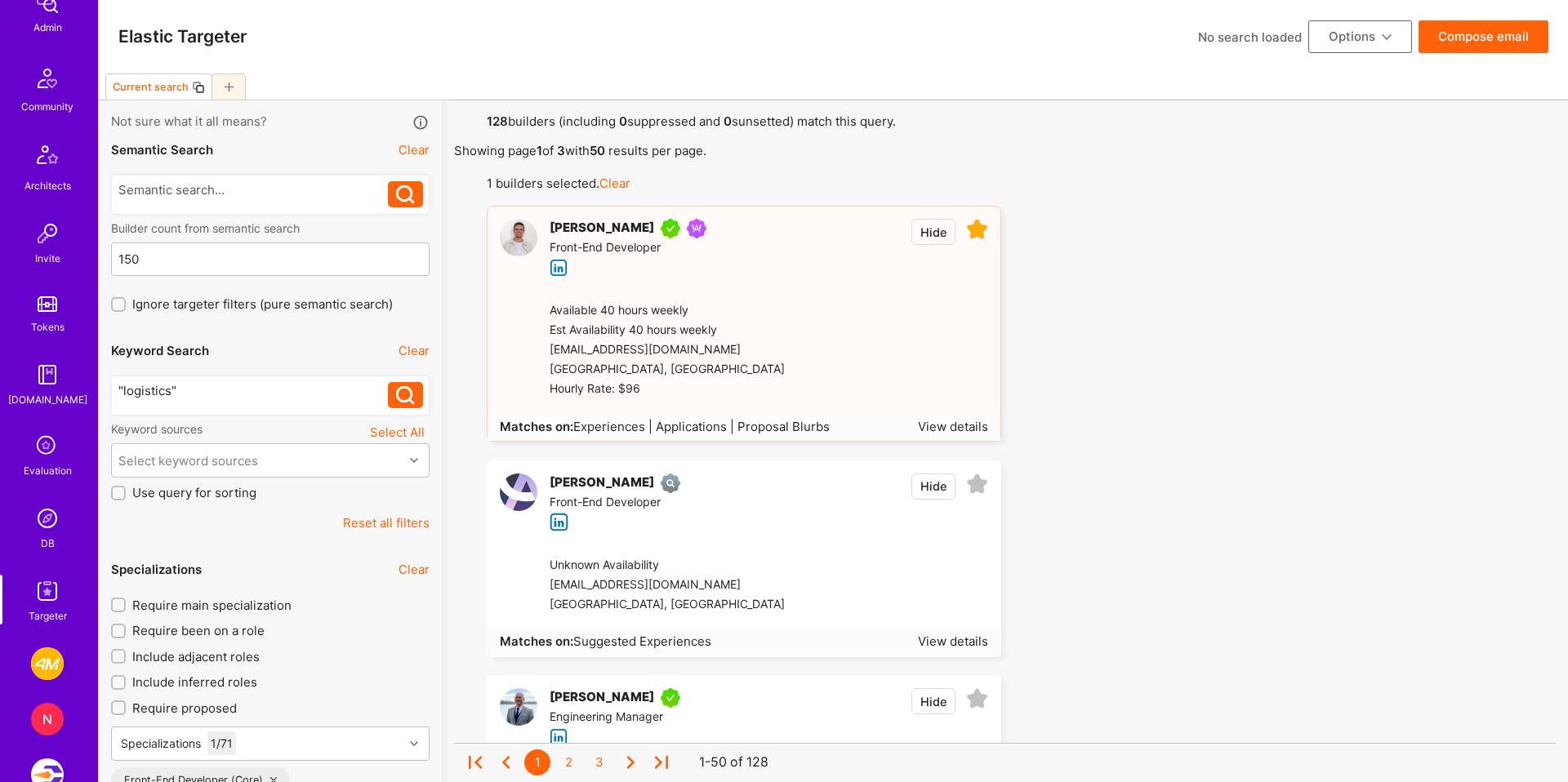
click at [1363, 35] on button "Options" at bounding box center [1360, 37] width 104 height 33
click at [1071, 186] on div "1 builders selected. Clear" at bounding box center [1021, 183] width 1069 height 21
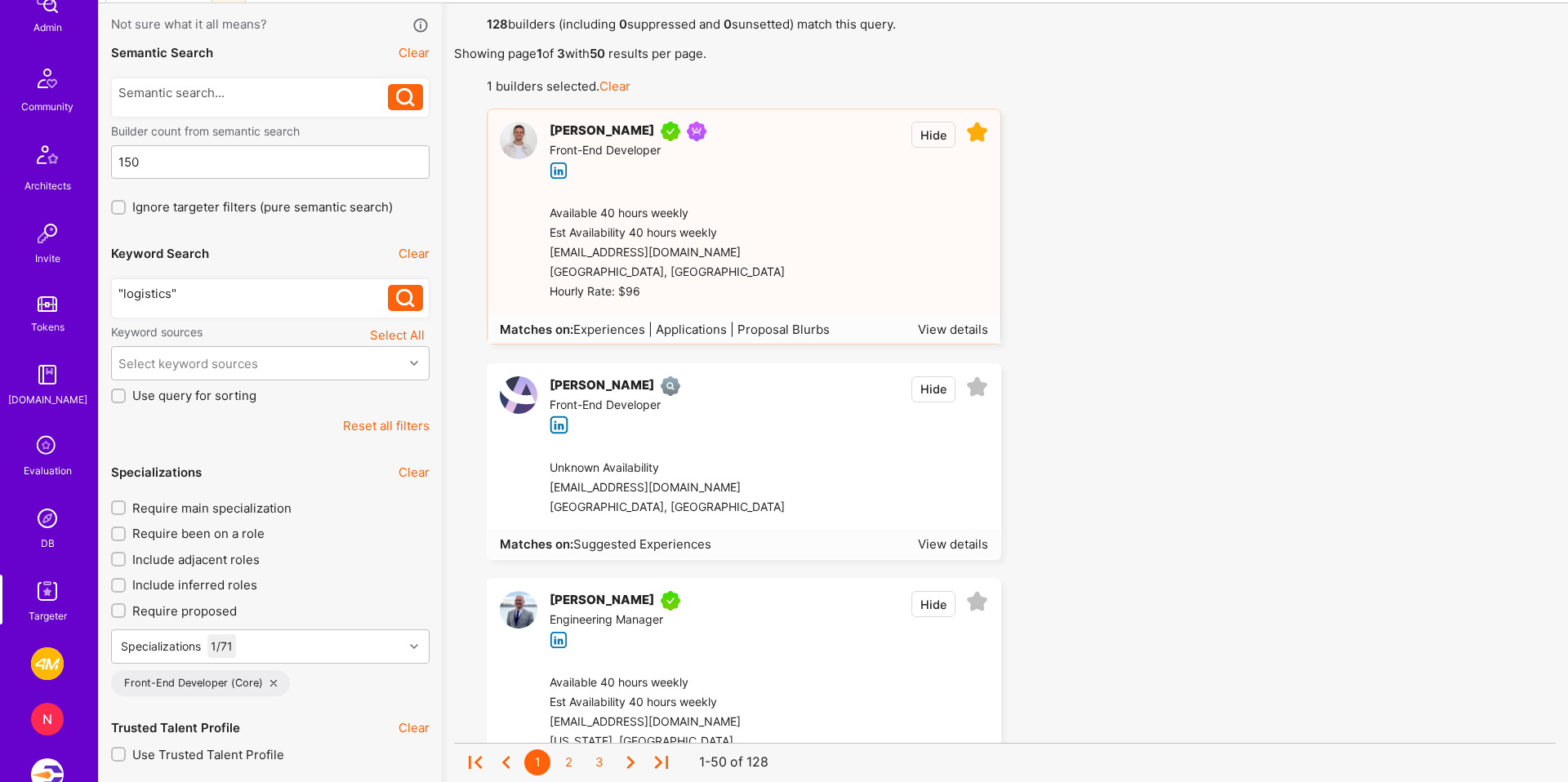
click at [974, 599] on icon at bounding box center [977, 602] width 22 height 22
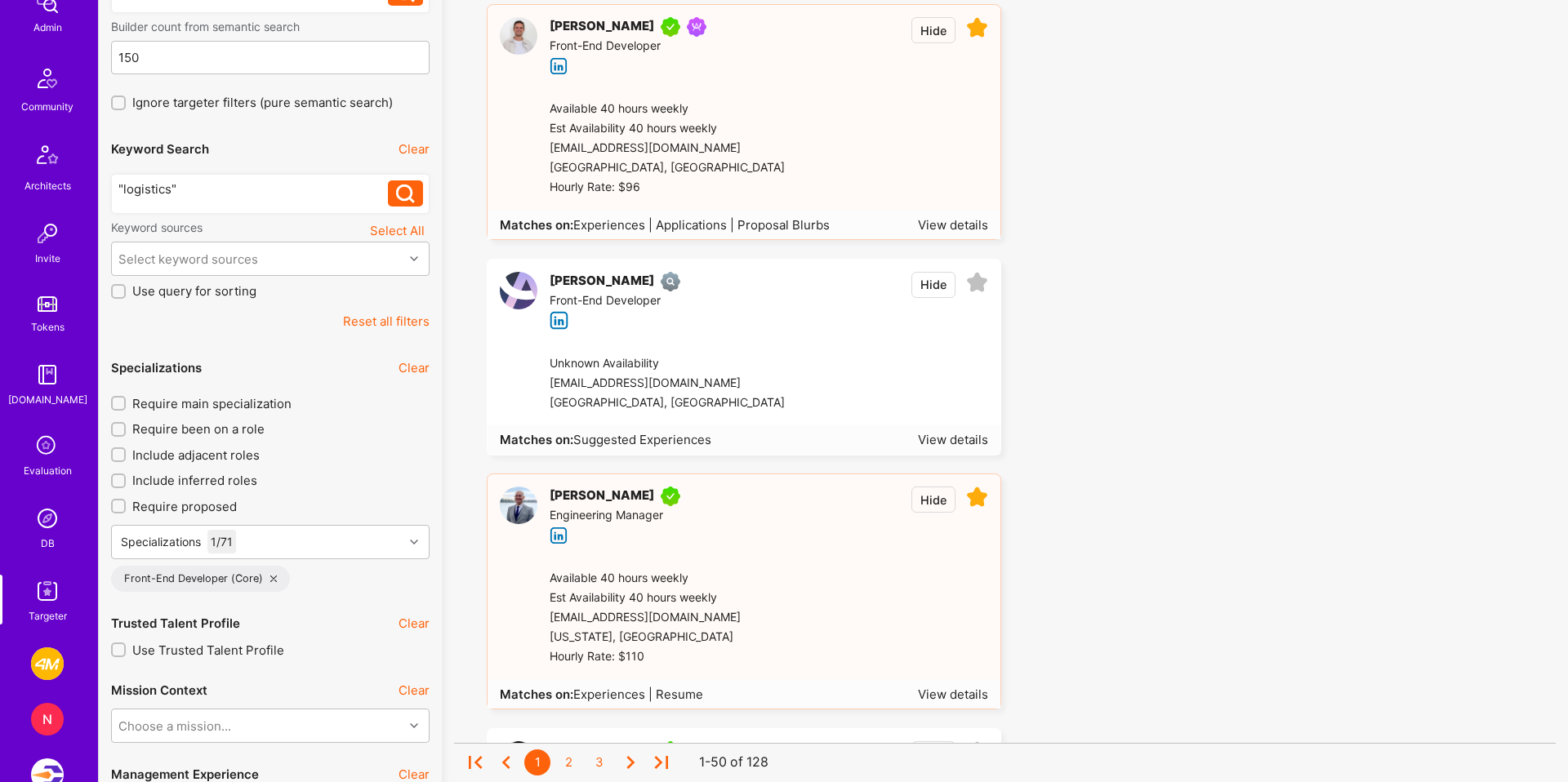
scroll to position [0, 0]
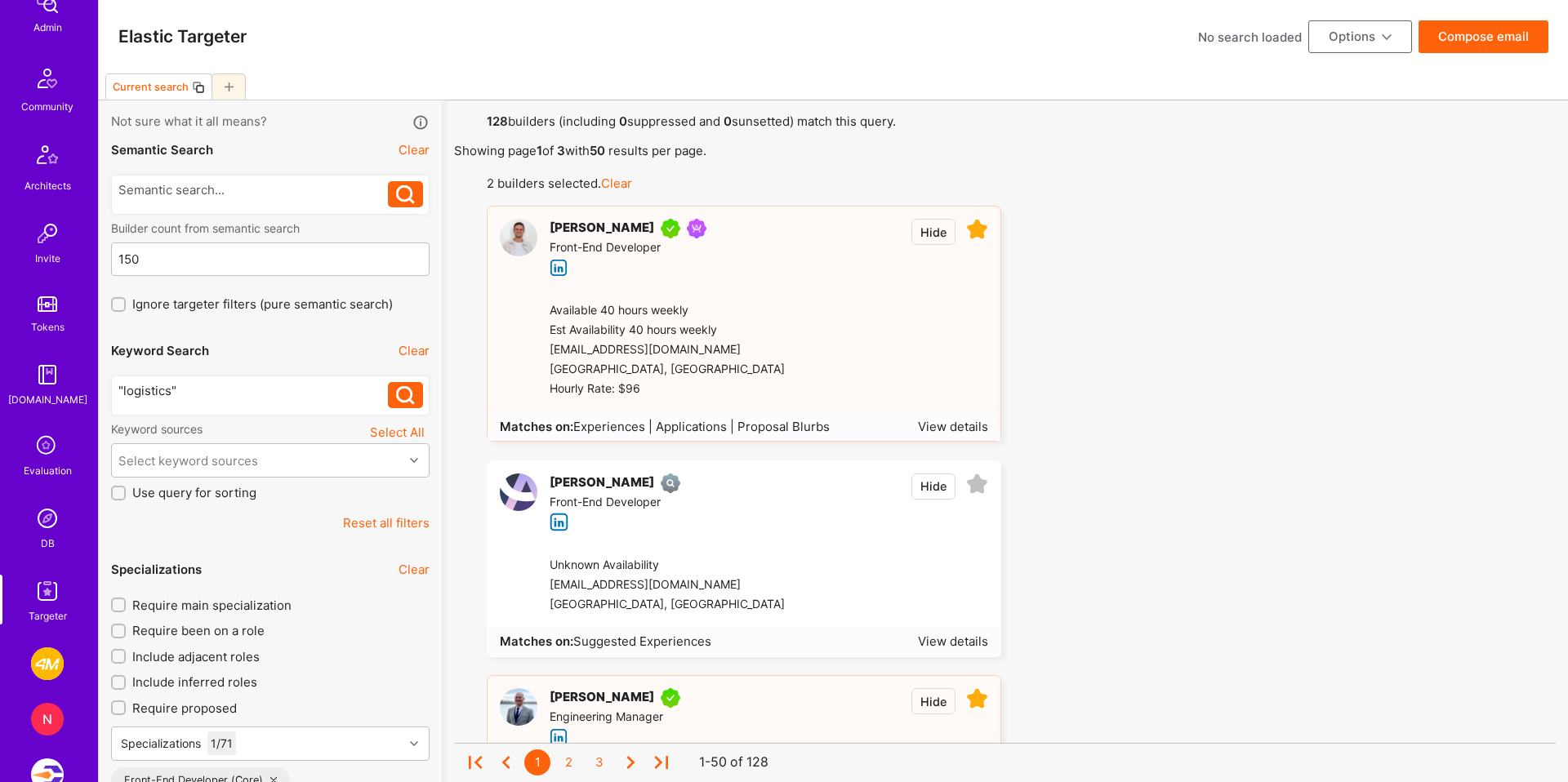
click at [1338, 37] on button "Options" at bounding box center [1360, 37] width 104 height 33
click at [1344, 123] on button "Create team proposal" at bounding box center [1337, 115] width 149 height 42
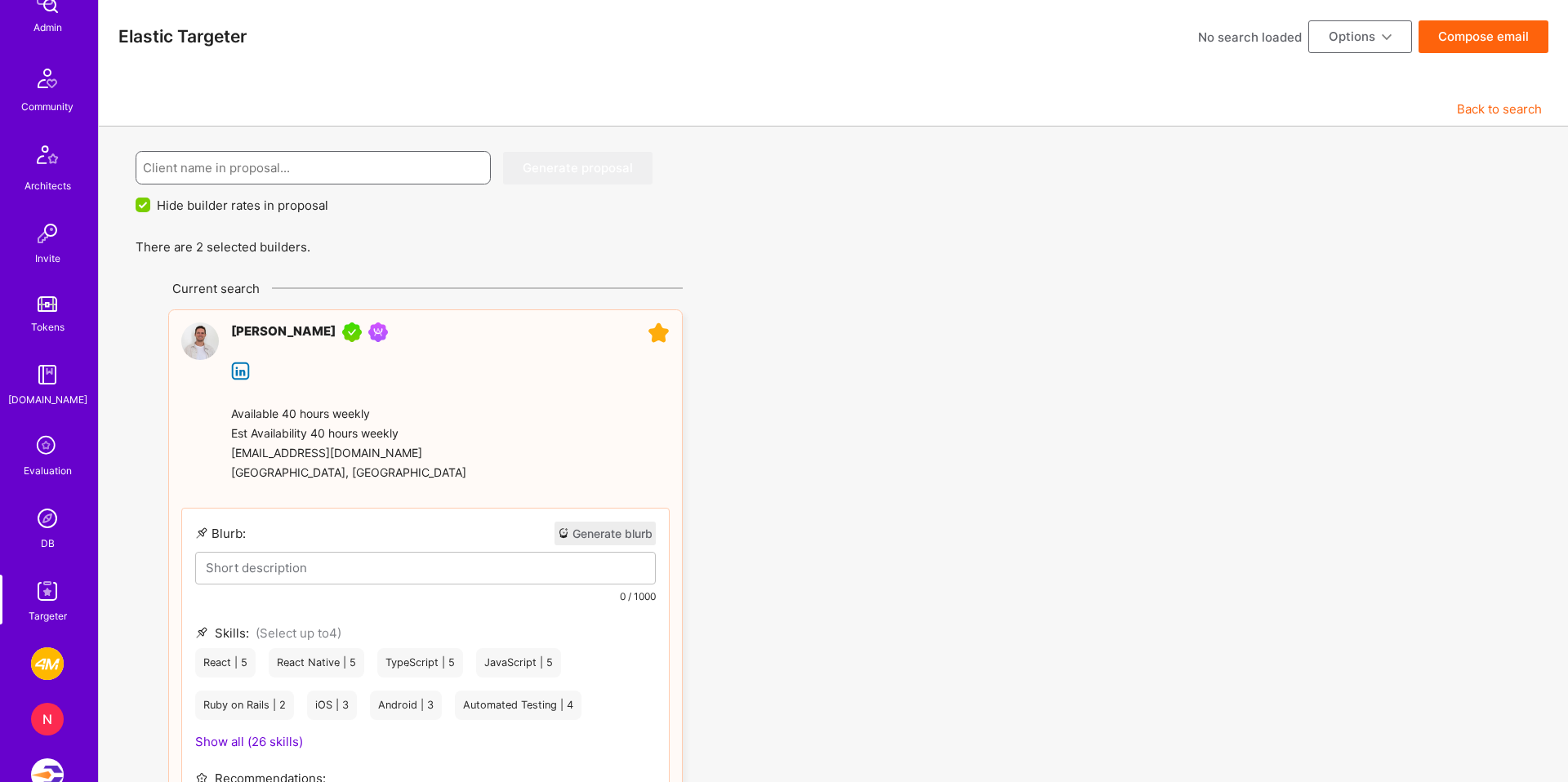
click at [244, 155] on input at bounding box center [314, 167] width 342 height 42
type input "hdsflkajd"
click at [557, 172] on button "Generate proposal" at bounding box center [578, 168] width 149 height 33
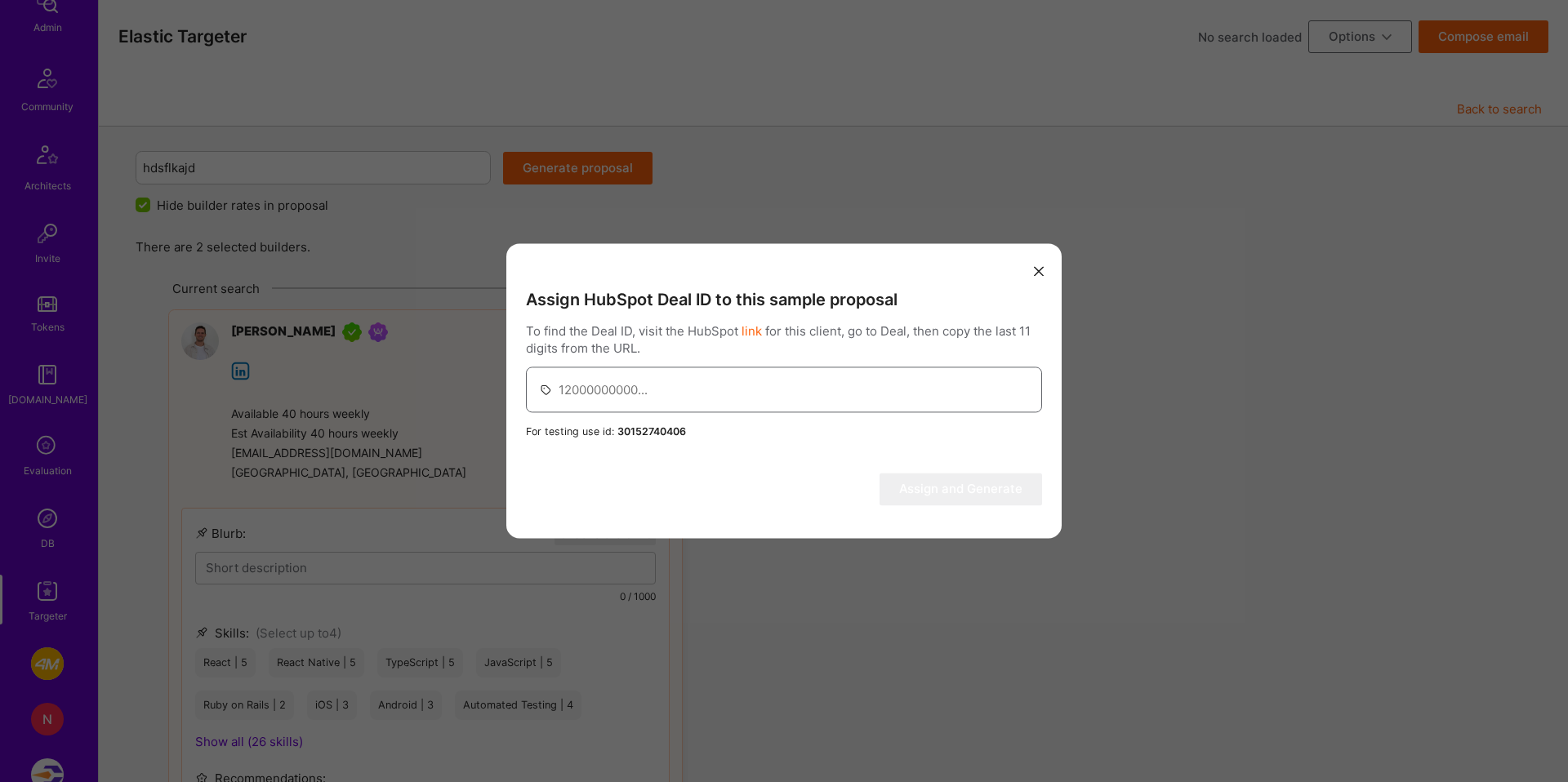
click at [578, 380] on input "modal" at bounding box center [794, 390] width 470 height 42
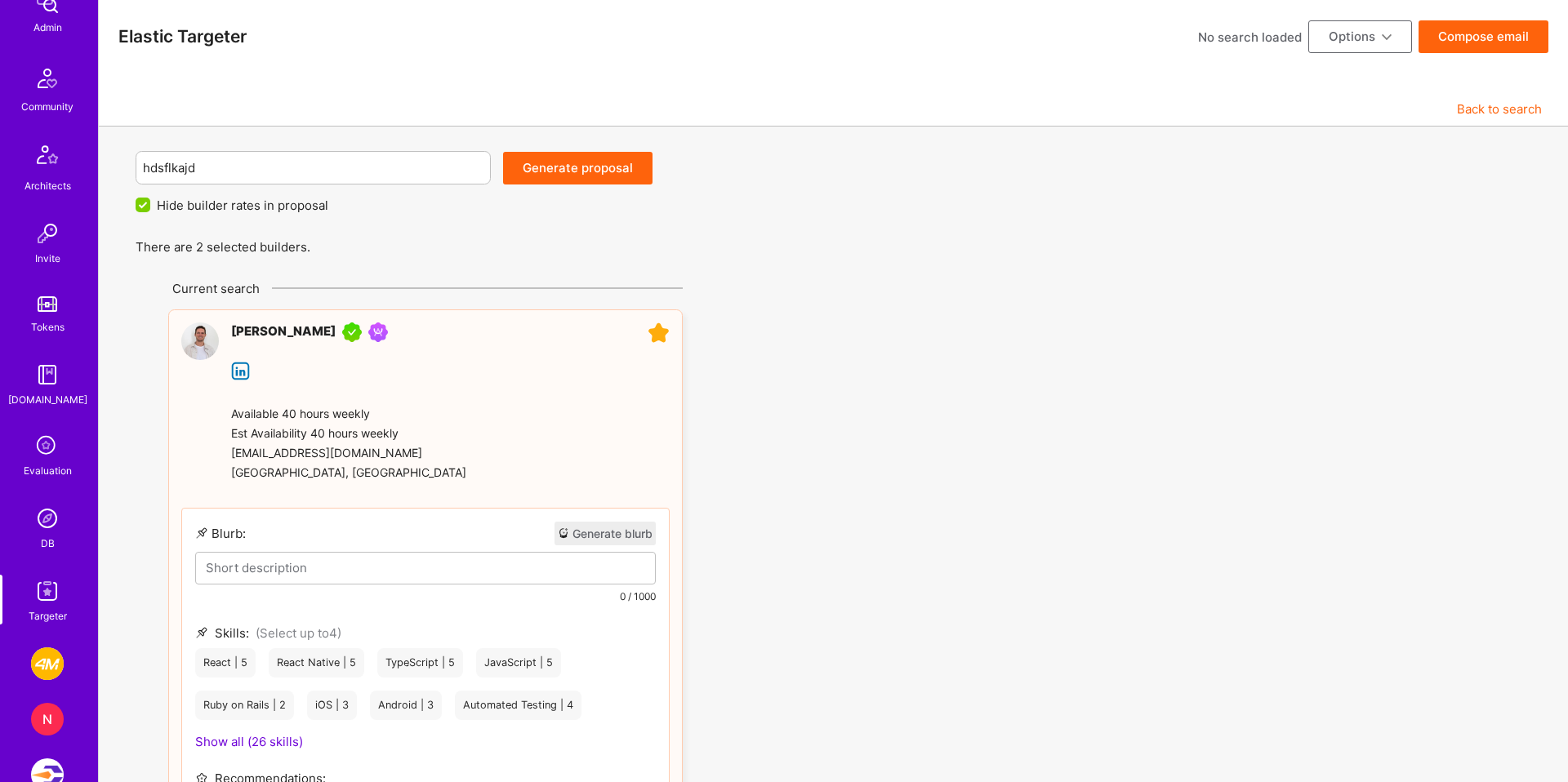
click at [813, 254] on span "There are 2 selected builders." at bounding box center [845, 247] width 1420 height 17
